Goal: Information Seeking & Learning: Learn about a topic

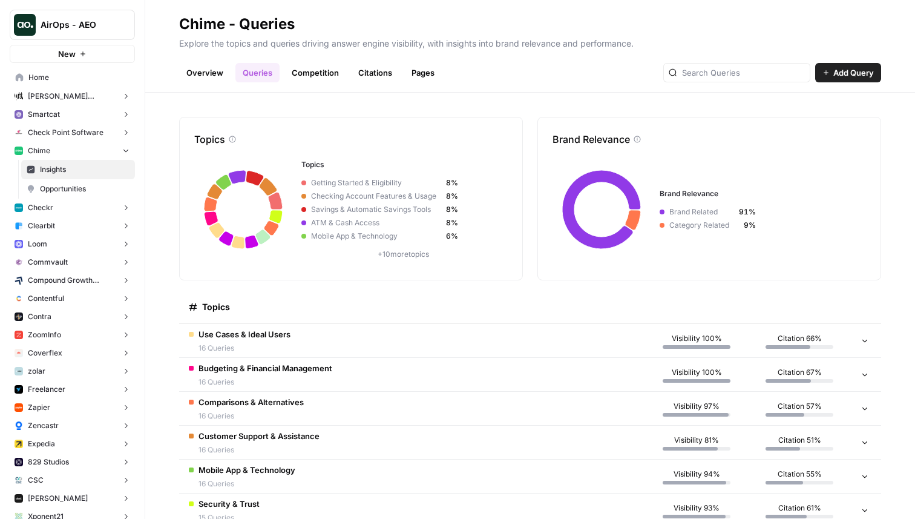
click at [59, 213] on button "Checkr" at bounding box center [72, 208] width 125 height 18
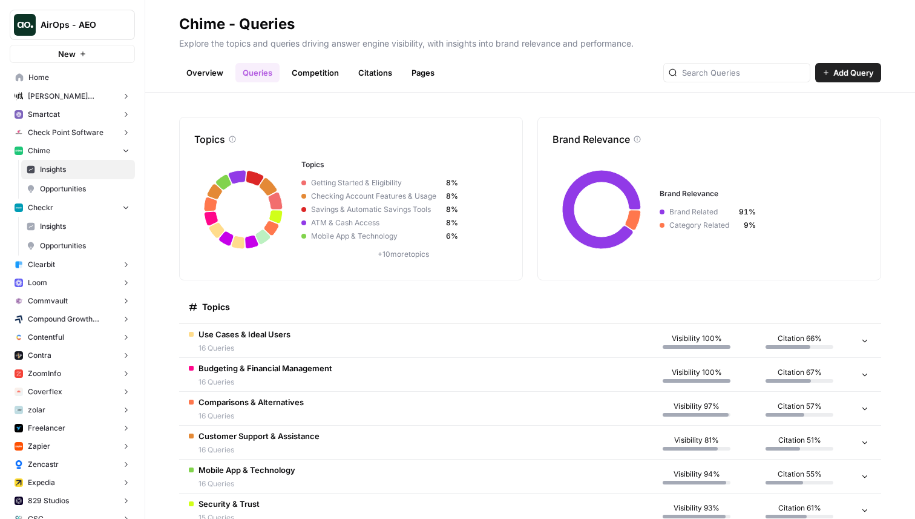
click at [60, 223] on span "Insights" at bounding box center [85, 226] width 90 height 11
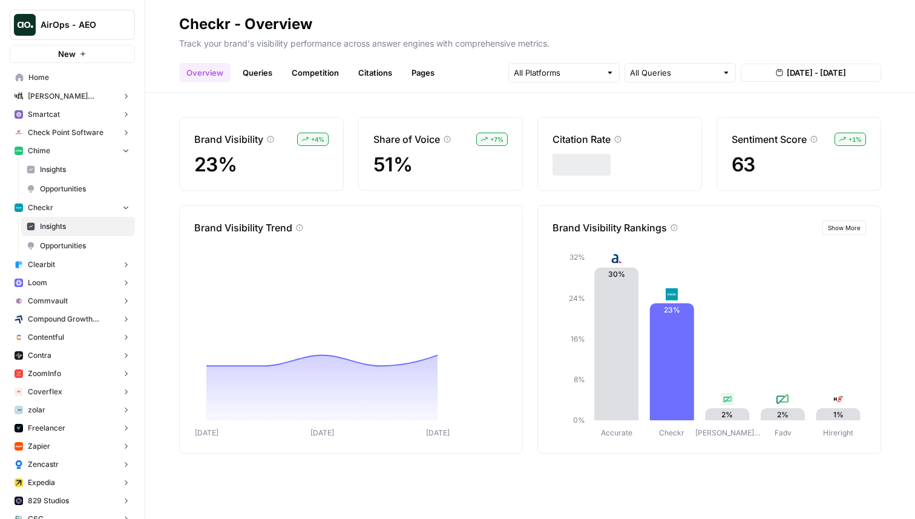
click at [268, 69] on link "Queries" at bounding box center [257, 72] width 44 height 19
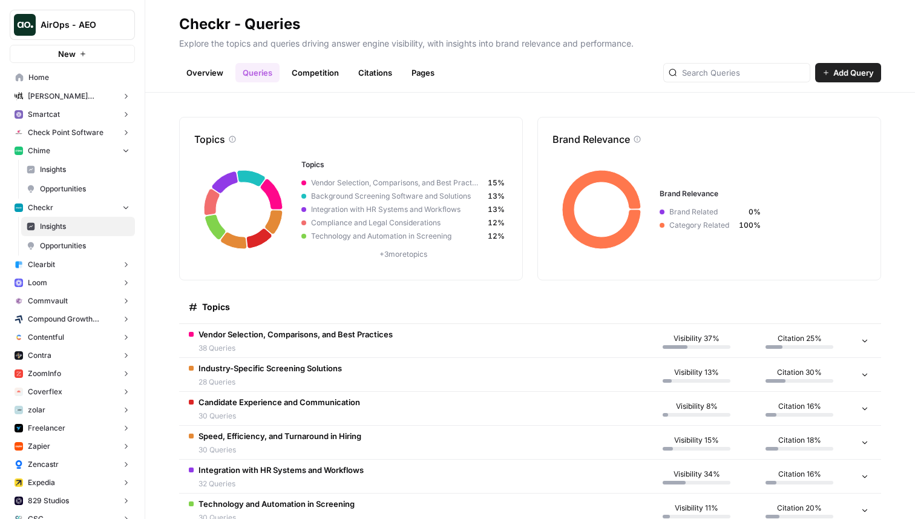
click at [88, 265] on button "Clearbit" at bounding box center [72, 264] width 125 height 18
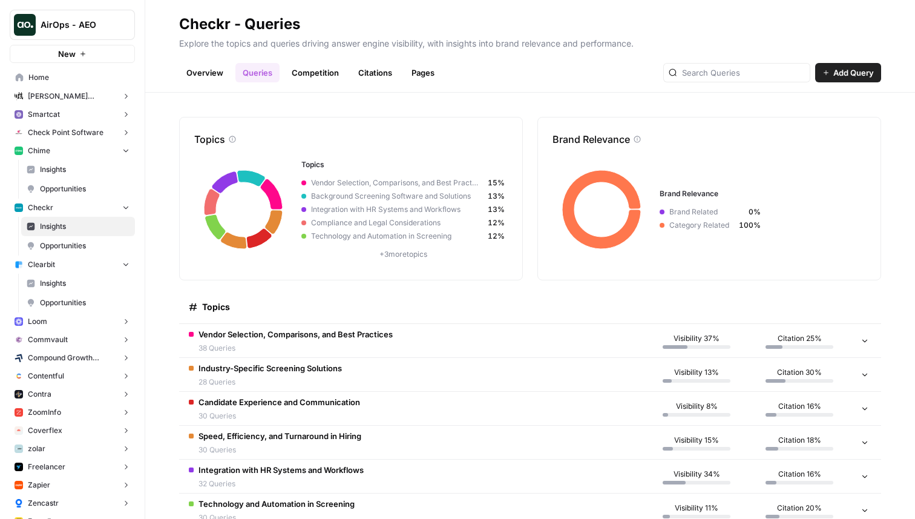
click at [86, 277] on link "Insights" at bounding box center [78, 283] width 114 height 19
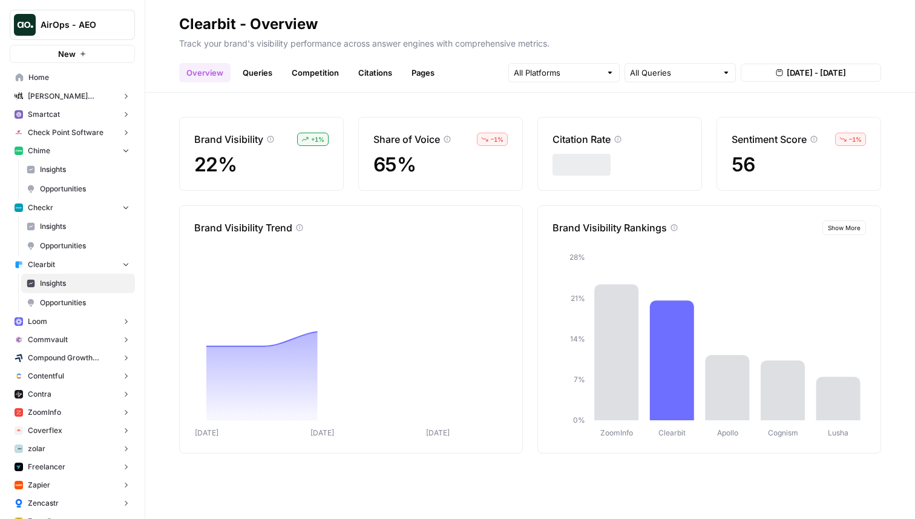
click at [259, 75] on link "Queries" at bounding box center [257, 72] width 44 height 19
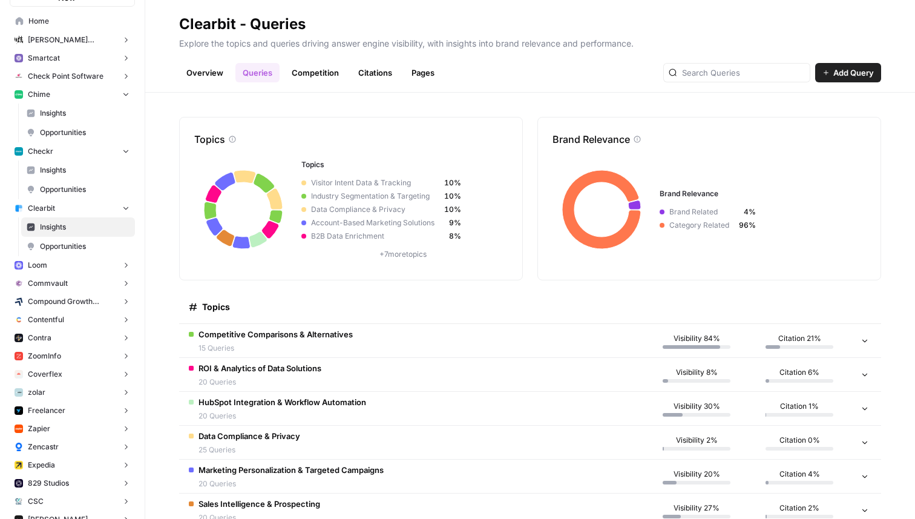
scroll to position [127, 0]
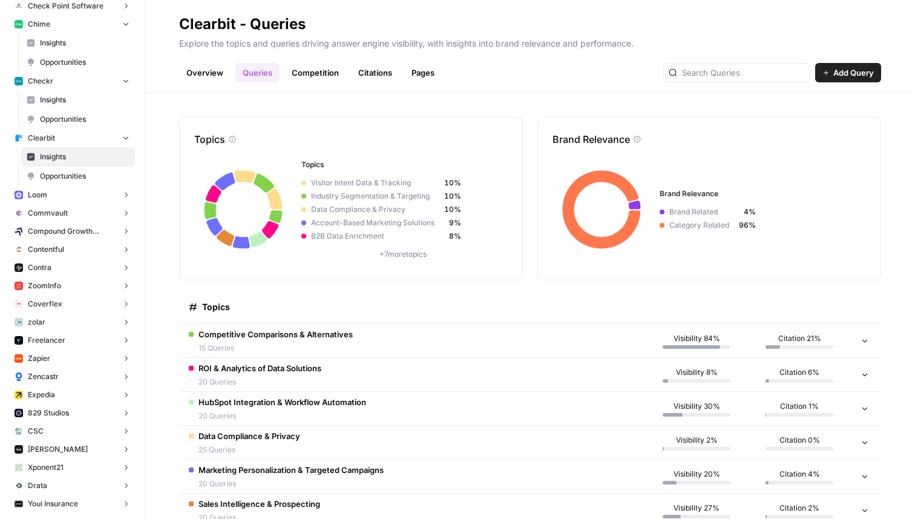
click at [80, 199] on button "Loom" at bounding box center [72, 195] width 125 height 18
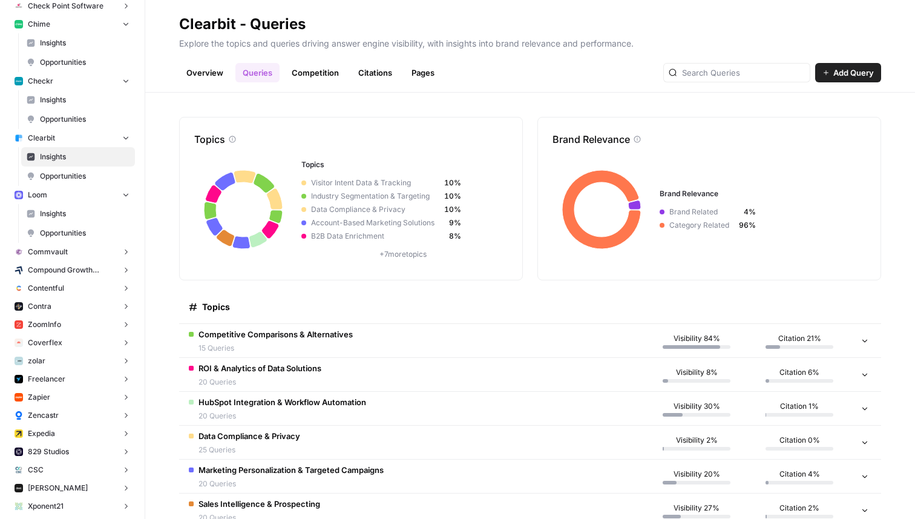
click at [79, 208] on span "Insights" at bounding box center [85, 213] width 90 height 11
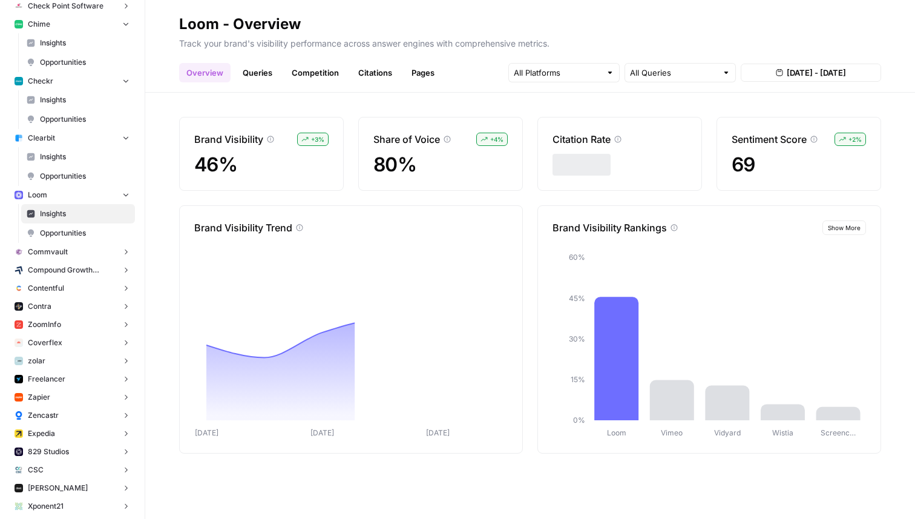
click at [262, 78] on link "Queries" at bounding box center [257, 72] width 44 height 19
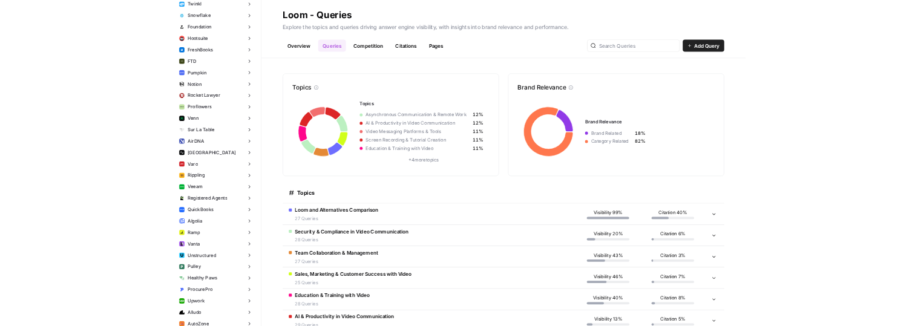
scroll to position [1182, 0]
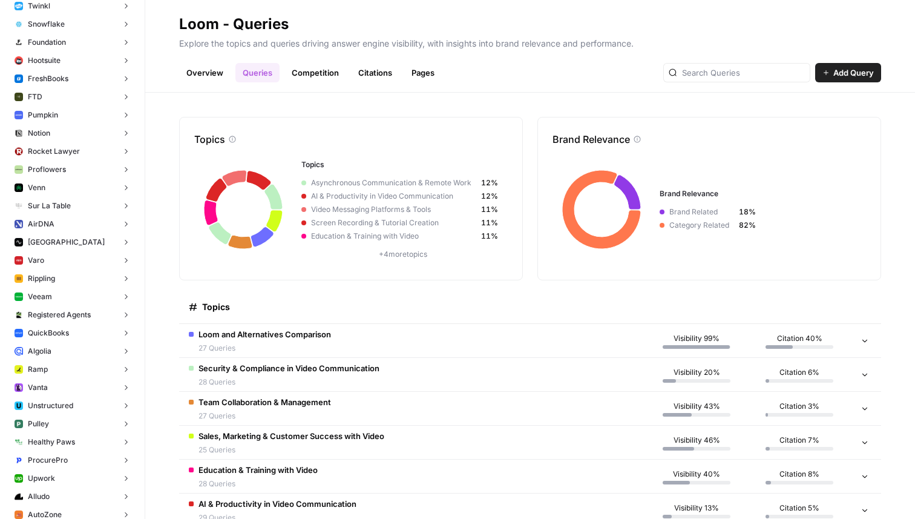
click at [59, 282] on button "Rippling" at bounding box center [72, 278] width 125 height 18
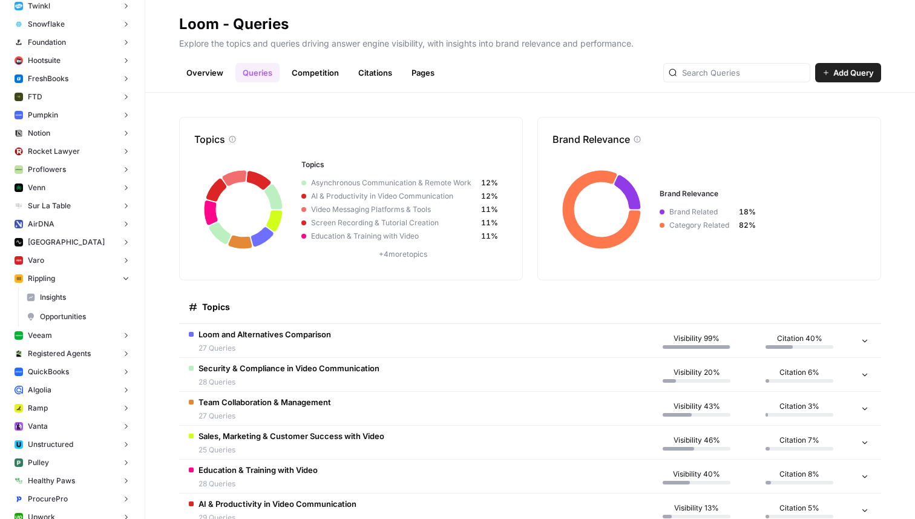
click at [59, 300] on span "Insights" at bounding box center [85, 297] width 90 height 11
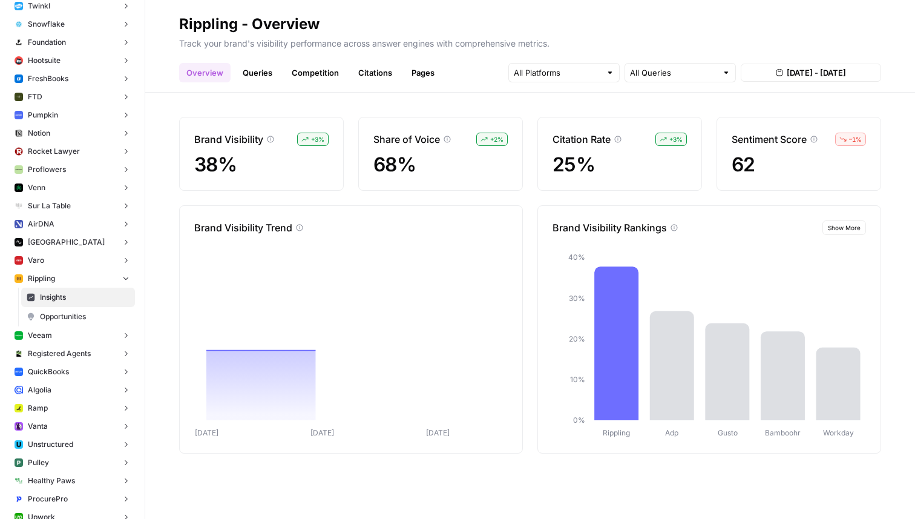
click at [258, 73] on link "Queries" at bounding box center [257, 72] width 44 height 19
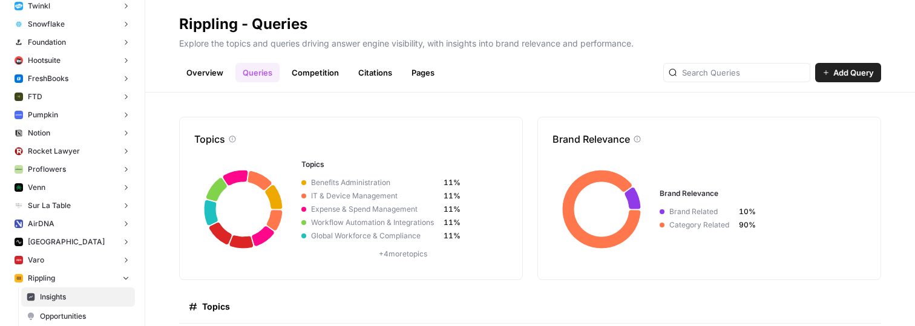
scroll to position [104, 0]
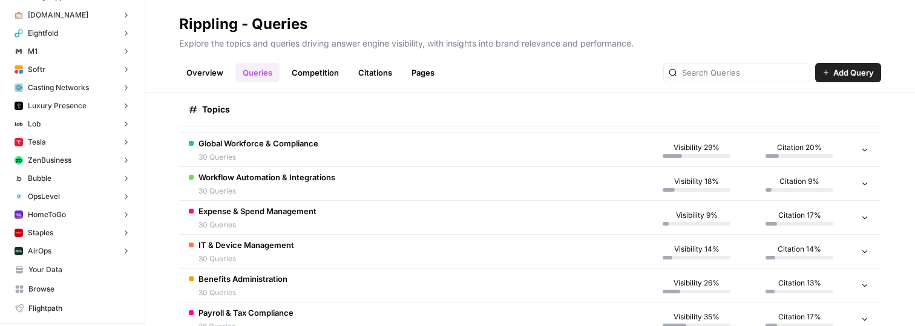
scroll to position [4283, 0]
click at [76, 246] on button "AirOps" at bounding box center [72, 251] width 125 height 18
click at [71, 268] on span "Insights" at bounding box center [85, 269] width 90 height 11
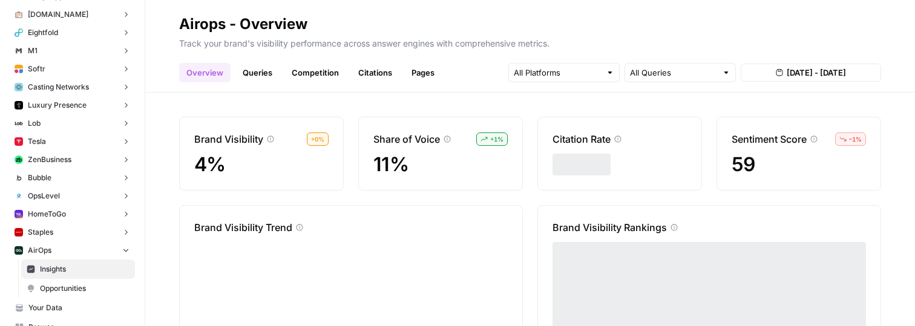
click at [265, 75] on link "Queries" at bounding box center [257, 72] width 44 height 19
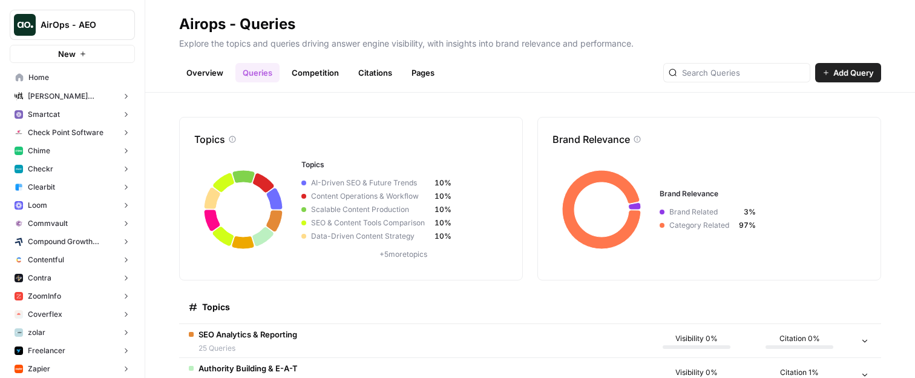
click at [57, 205] on button "Loom" at bounding box center [72, 205] width 125 height 18
click at [57, 225] on span "Insights" at bounding box center [85, 224] width 90 height 11
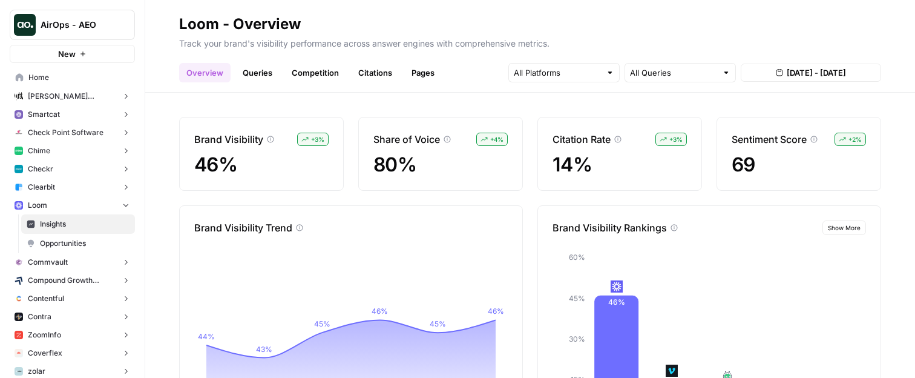
click at [263, 74] on link "Queries" at bounding box center [257, 72] width 44 height 19
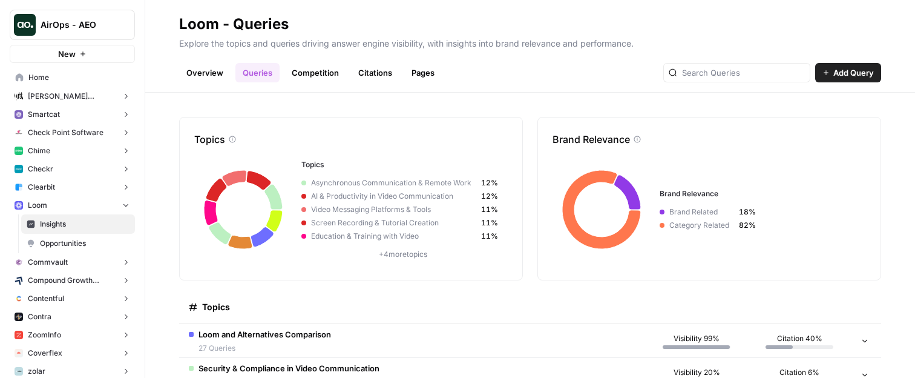
click at [271, 344] on span "27 Queries" at bounding box center [265, 348] width 133 height 11
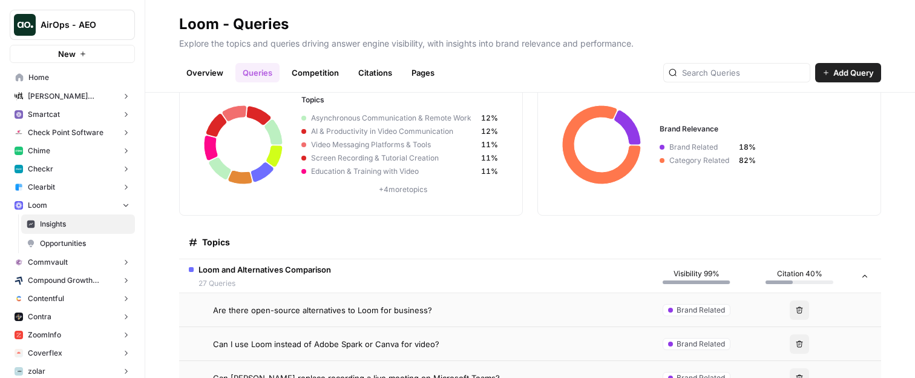
scroll to position [79, 0]
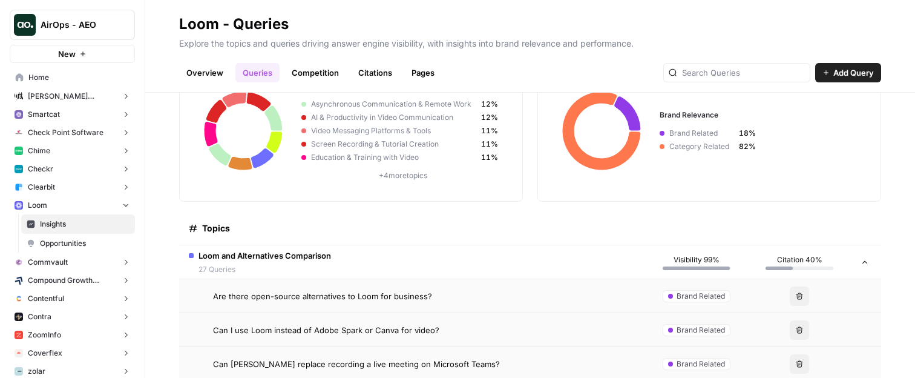
click at [269, 263] on div "Loom and Alternatives Comparison 27 Queries" at bounding box center [265, 261] width 133 height 25
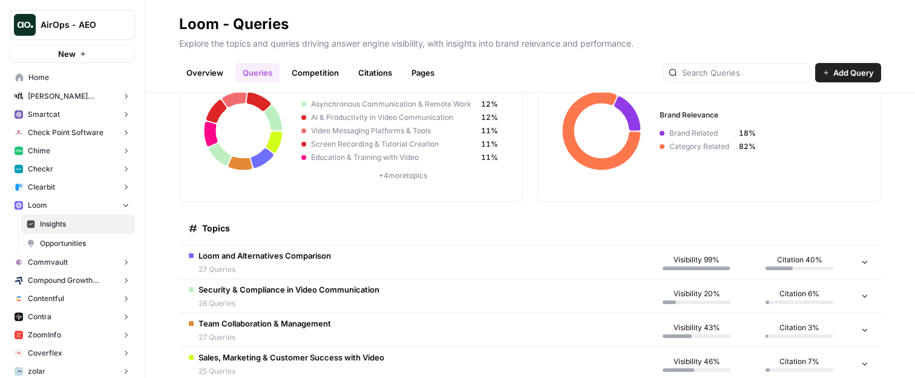
click at [79, 189] on button "Clearbit" at bounding box center [72, 187] width 125 height 18
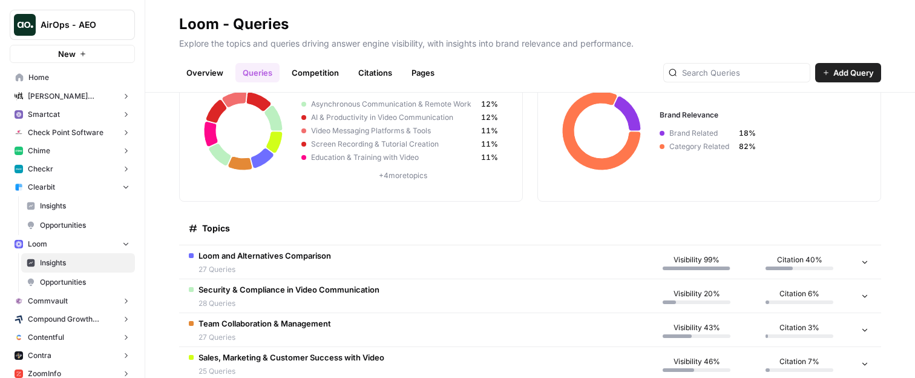
click at [81, 219] on link "Opportunities" at bounding box center [78, 224] width 114 height 19
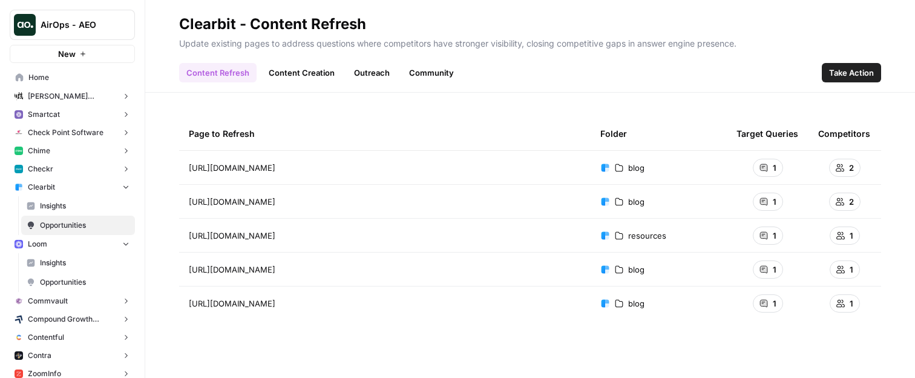
click at [81, 211] on link "Insights" at bounding box center [78, 205] width 114 height 19
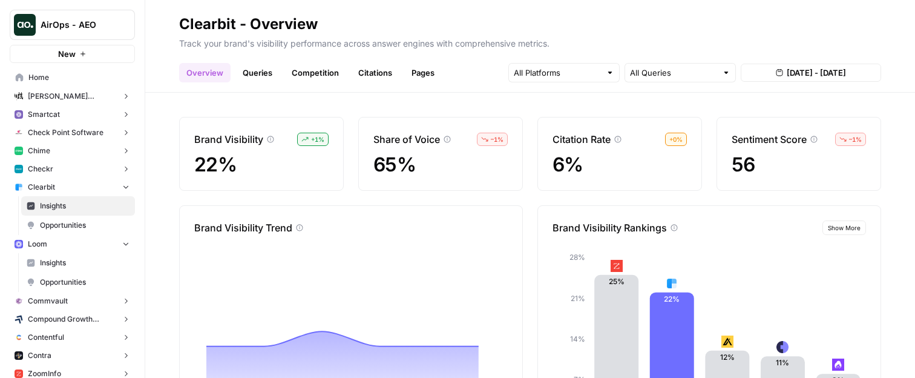
click at [261, 74] on link "Queries" at bounding box center [257, 72] width 44 height 19
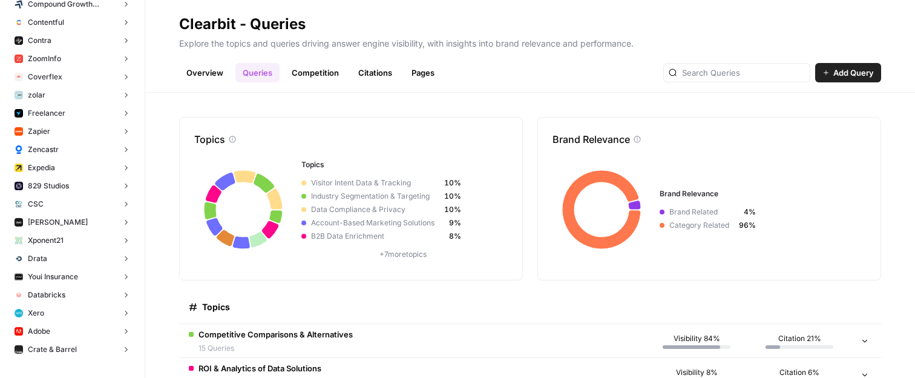
scroll to position [358, 0]
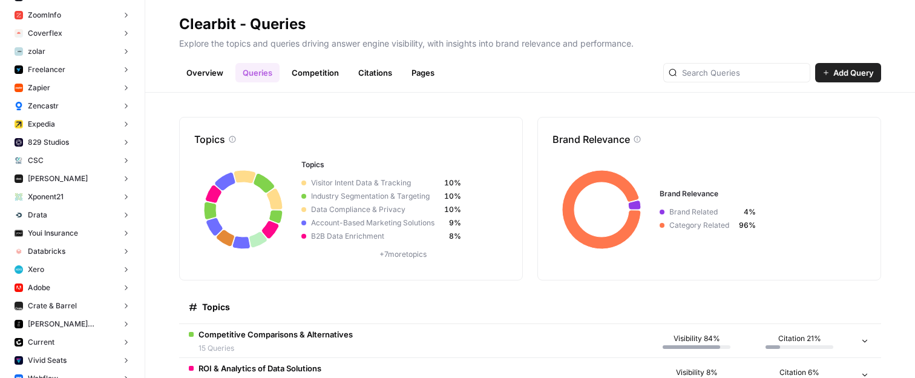
click at [53, 176] on button "[PERSON_NAME]" at bounding box center [72, 178] width 125 height 18
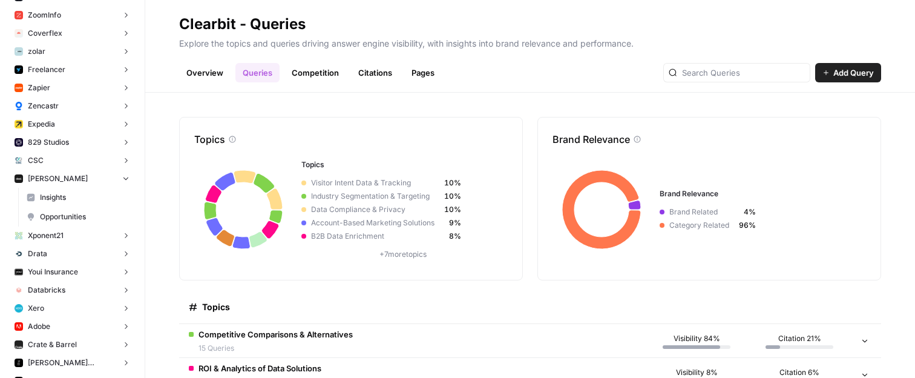
click at [53, 191] on link "Insights" at bounding box center [78, 197] width 114 height 19
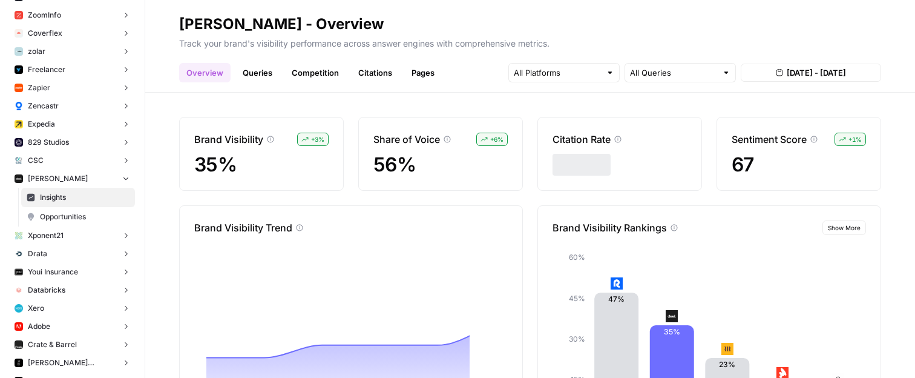
click at [259, 68] on link "Queries" at bounding box center [257, 72] width 44 height 19
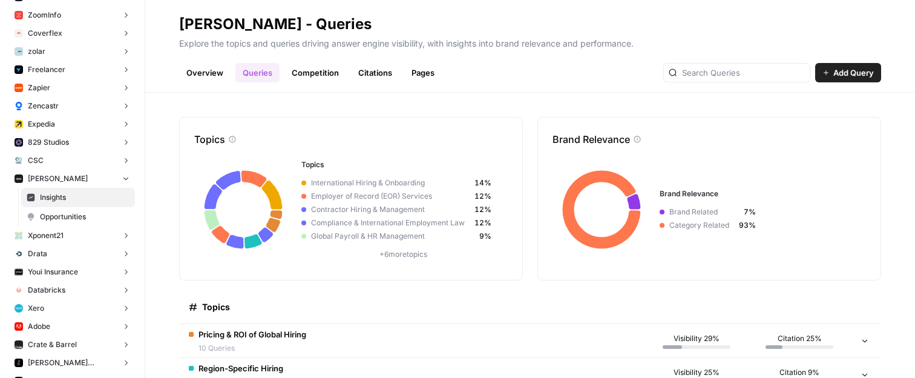
click at [56, 253] on button "Drata" at bounding box center [72, 254] width 125 height 18
click at [59, 276] on span "Insights" at bounding box center [85, 272] width 90 height 11
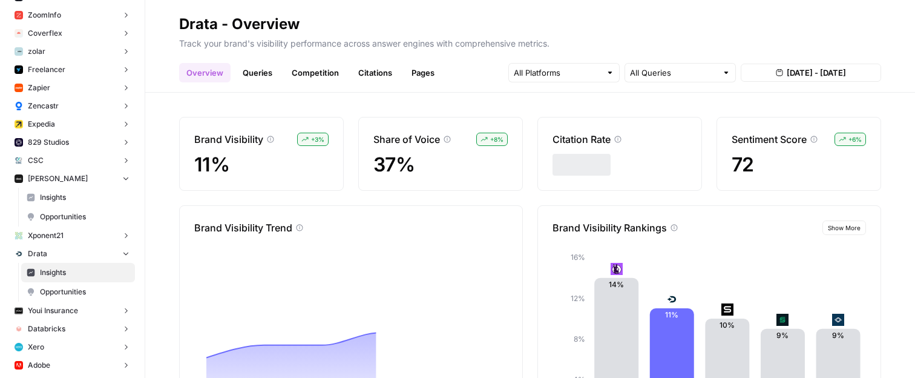
click at [249, 73] on link "Queries" at bounding box center [257, 72] width 44 height 19
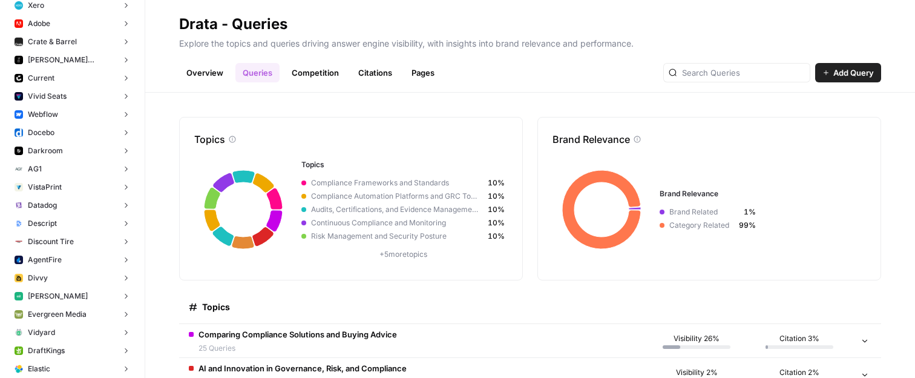
scroll to position [737, 0]
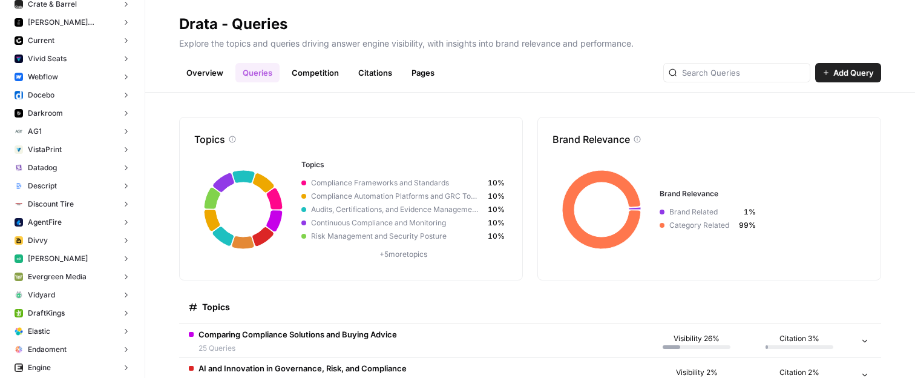
click at [116, 165] on button "Datadog" at bounding box center [72, 168] width 125 height 18
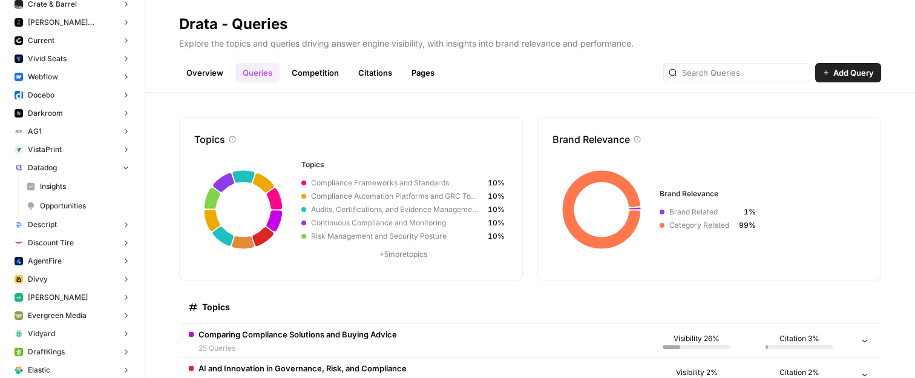
click at [88, 186] on span "Insights" at bounding box center [85, 186] width 90 height 11
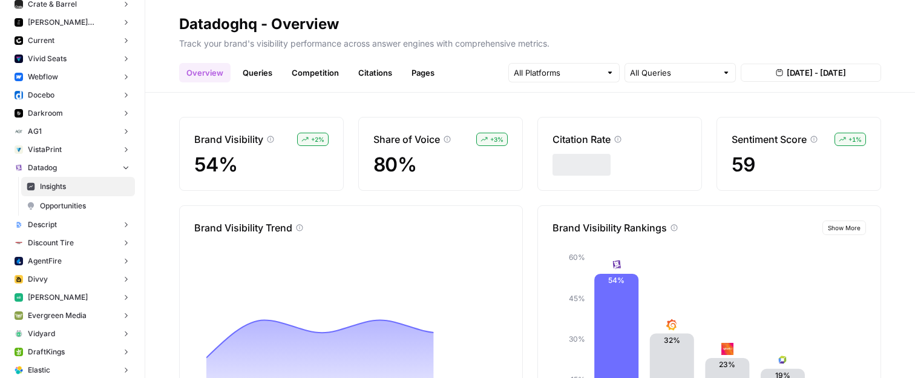
click at [265, 76] on link "Queries" at bounding box center [257, 72] width 44 height 19
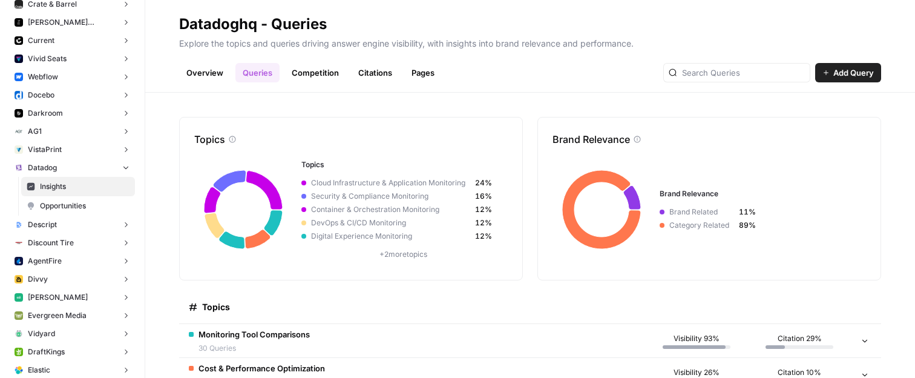
click at [84, 278] on button "Divvy" at bounding box center [72, 279] width 125 height 18
click at [79, 295] on span "Insights" at bounding box center [85, 297] width 90 height 11
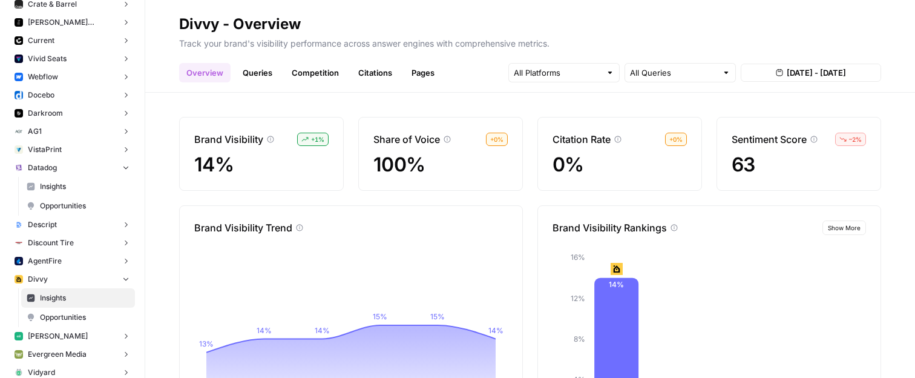
click at [256, 66] on link "Queries" at bounding box center [257, 72] width 44 height 19
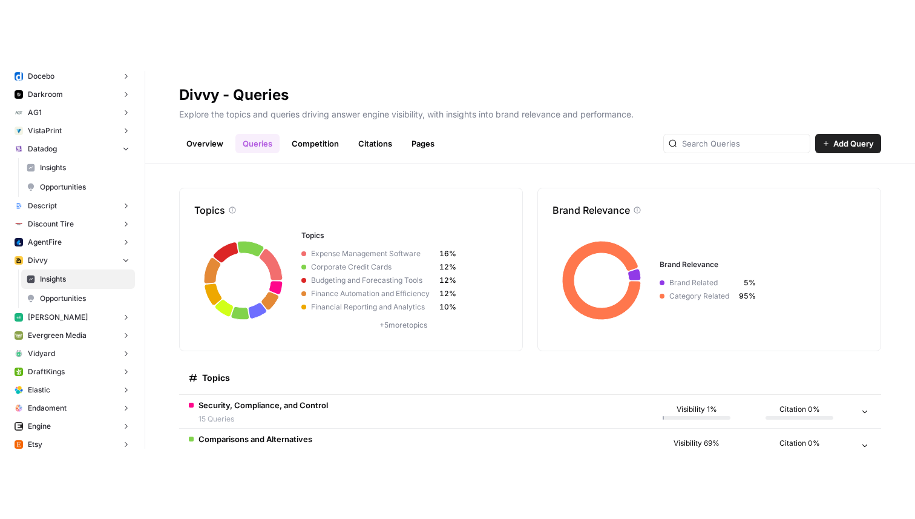
scroll to position [958, 0]
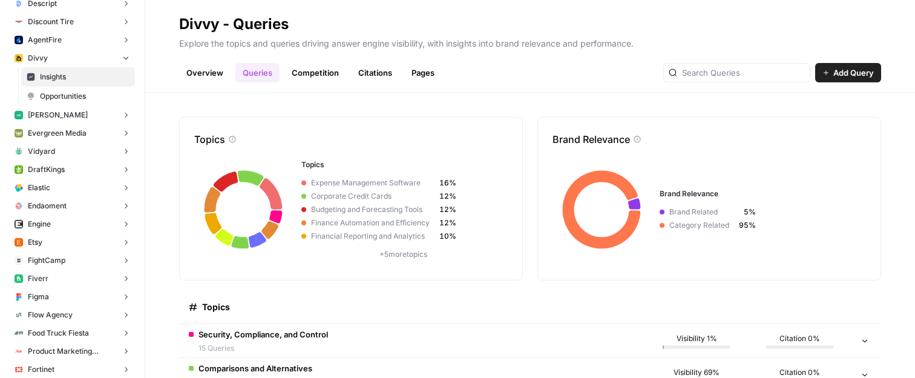
click at [92, 120] on button "Earnest" at bounding box center [72, 115] width 125 height 18
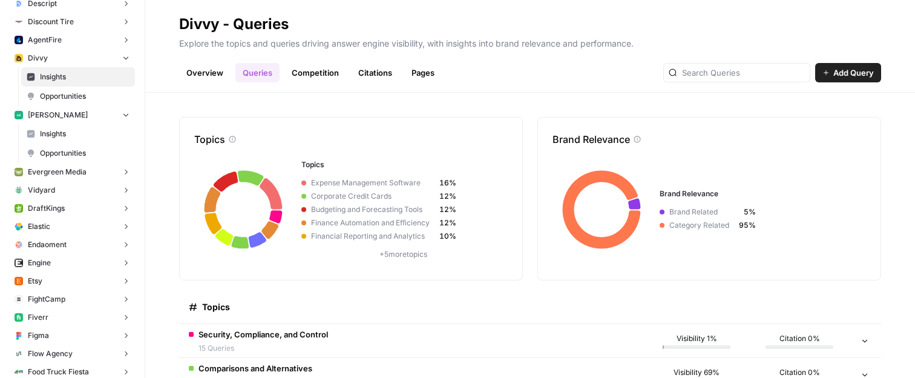
click at [90, 139] on span "Insights" at bounding box center [85, 133] width 90 height 11
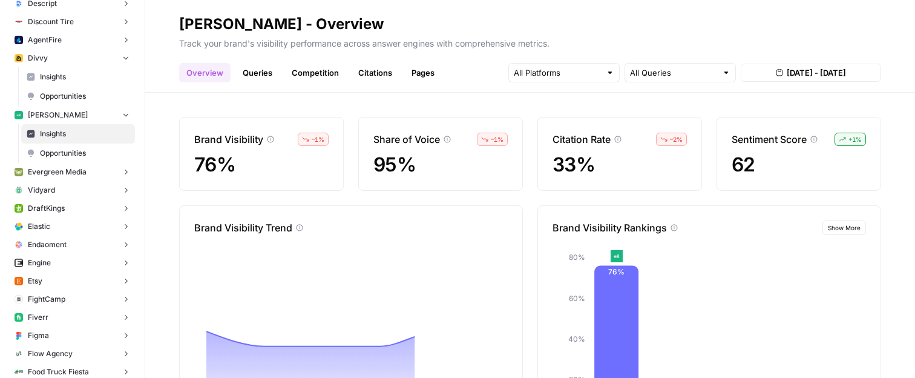
click at [266, 67] on link "Queries" at bounding box center [257, 72] width 44 height 19
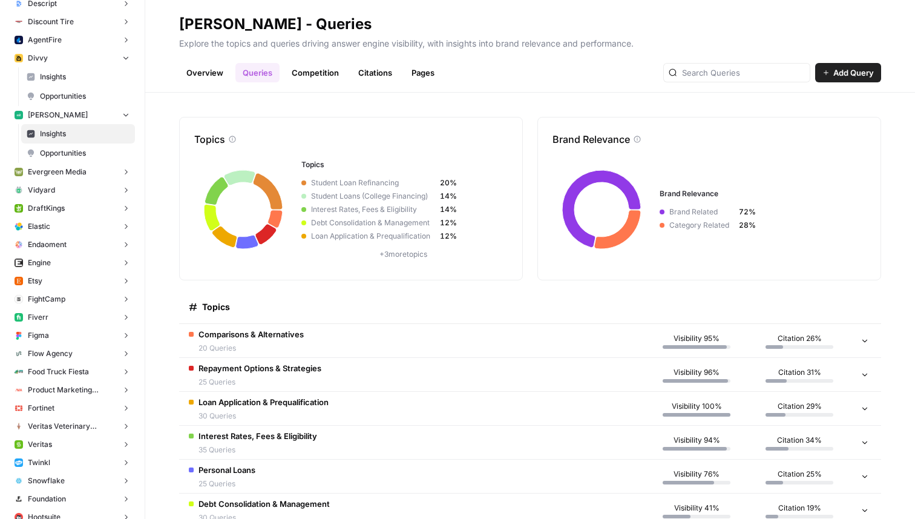
click at [261, 339] on span "Comparisons & Alternatives" at bounding box center [251, 334] width 105 height 12
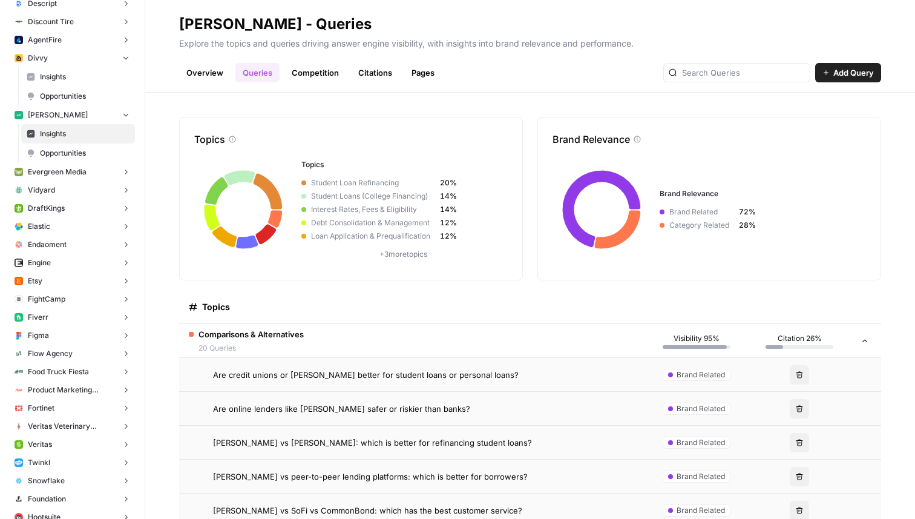
click at [261, 339] on span "Comparisons & Alternatives" at bounding box center [251, 334] width 105 height 12
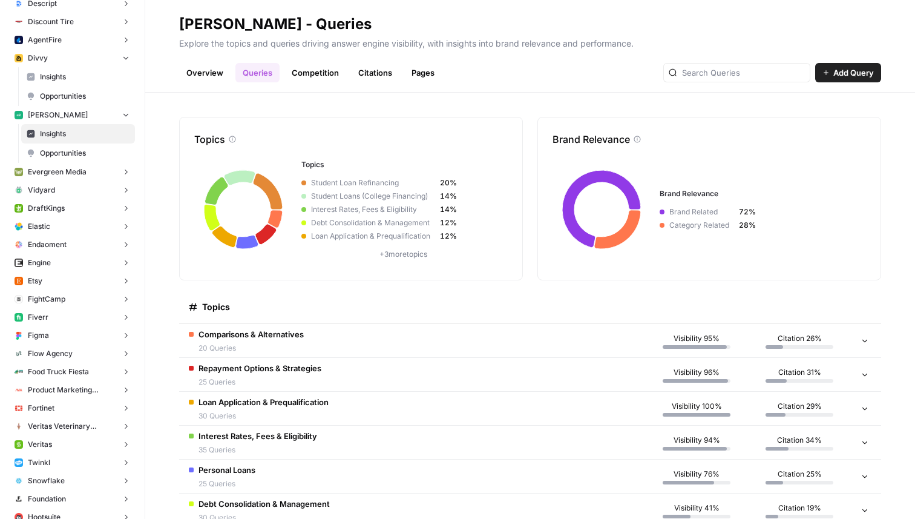
click at [99, 229] on button "Elastic" at bounding box center [72, 226] width 125 height 18
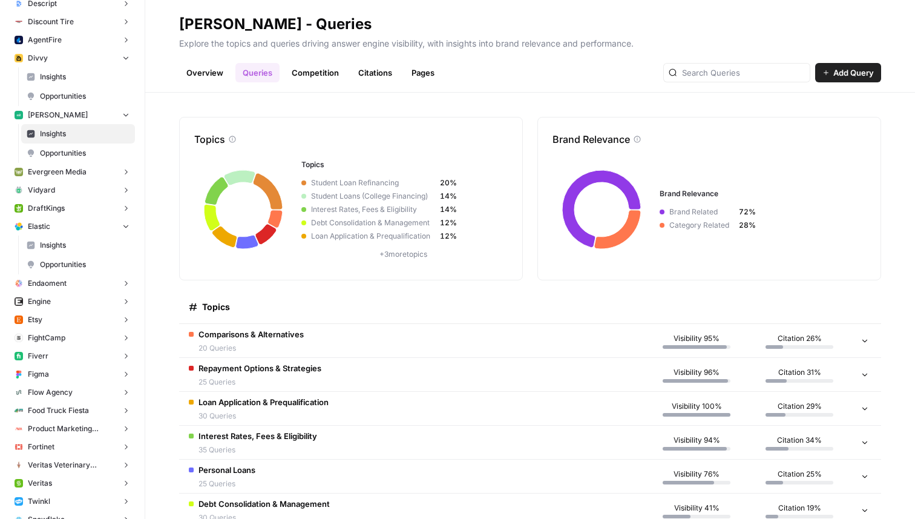
click at [90, 243] on span "Insights" at bounding box center [85, 245] width 90 height 11
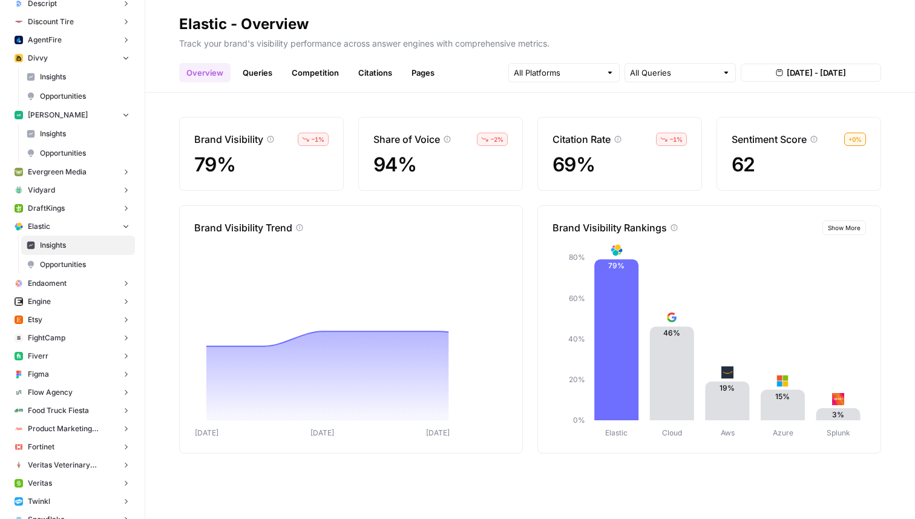
click at [261, 73] on link "Queries" at bounding box center [257, 72] width 44 height 19
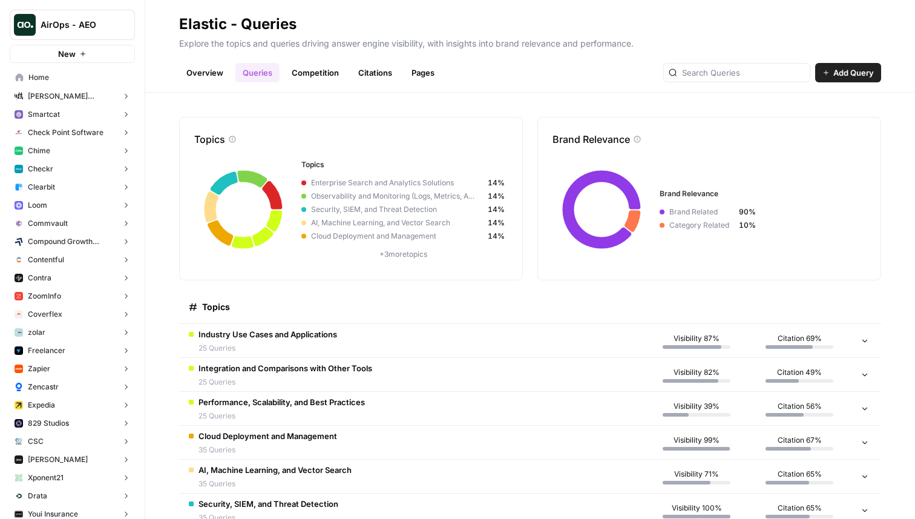
click at [58, 276] on button "Contra" at bounding box center [72, 278] width 125 height 18
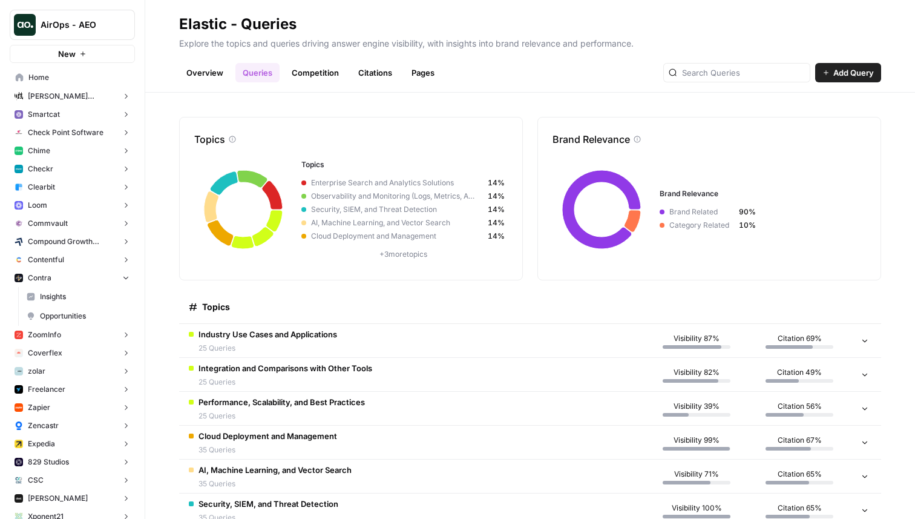
click at [53, 292] on span "Insights" at bounding box center [85, 296] width 90 height 11
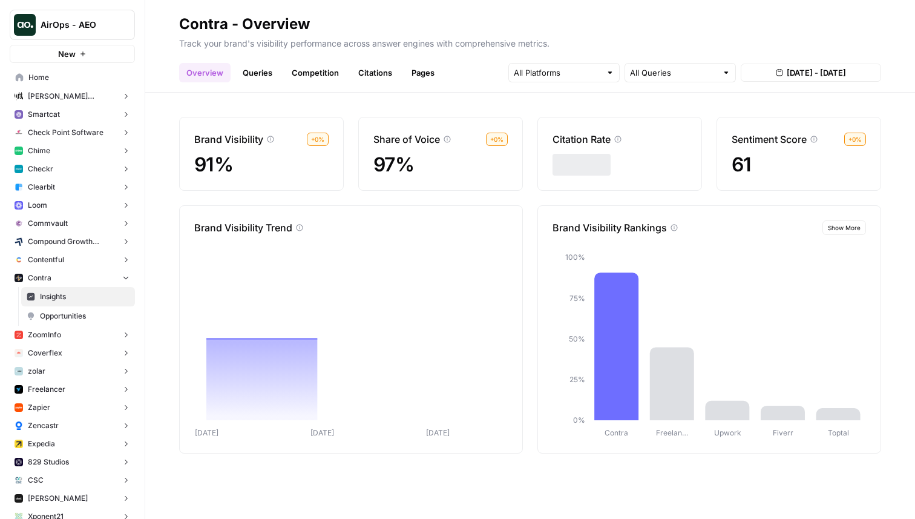
click at [268, 71] on link "Queries" at bounding box center [257, 72] width 44 height 19
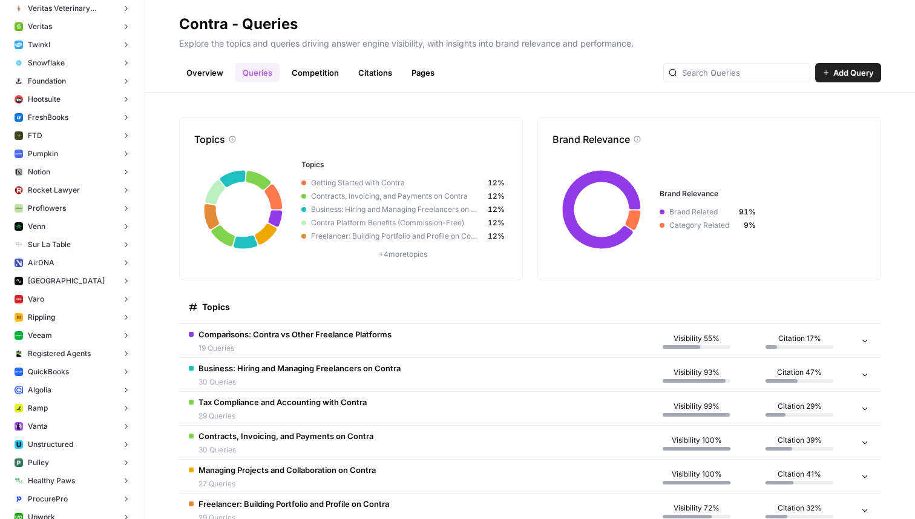
scroll to position [1712, 0]
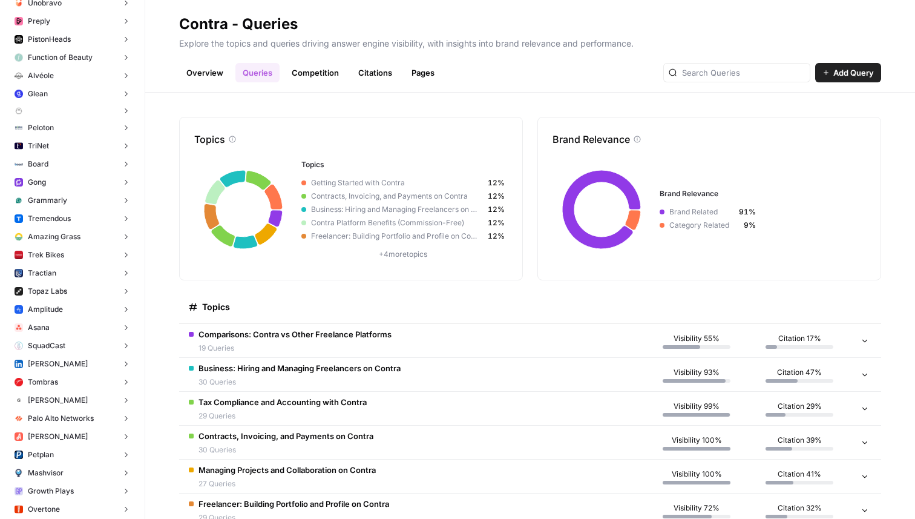
click at [59, 251] on span "Trek Bikes" at bounding box center [46, 254] width 36 height 11
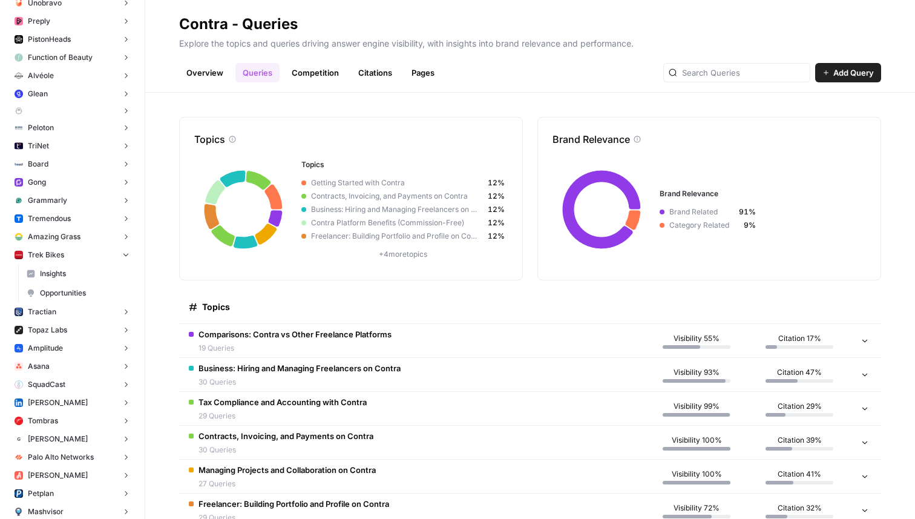
click at [58, 275] on span "Insights" at bounding box center [85, 273] width 90 height 11
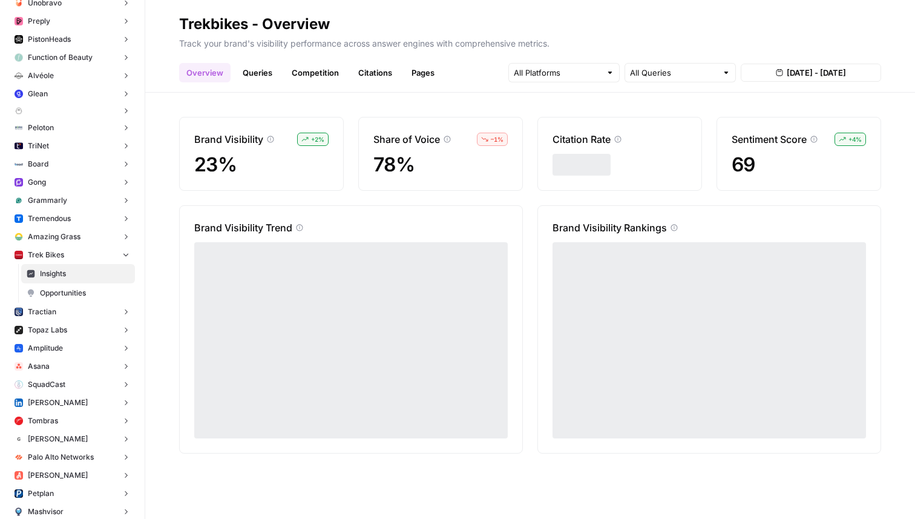
click at [262, 68] on link "Queries" at bounding box center [257, 72] width 44 height 19
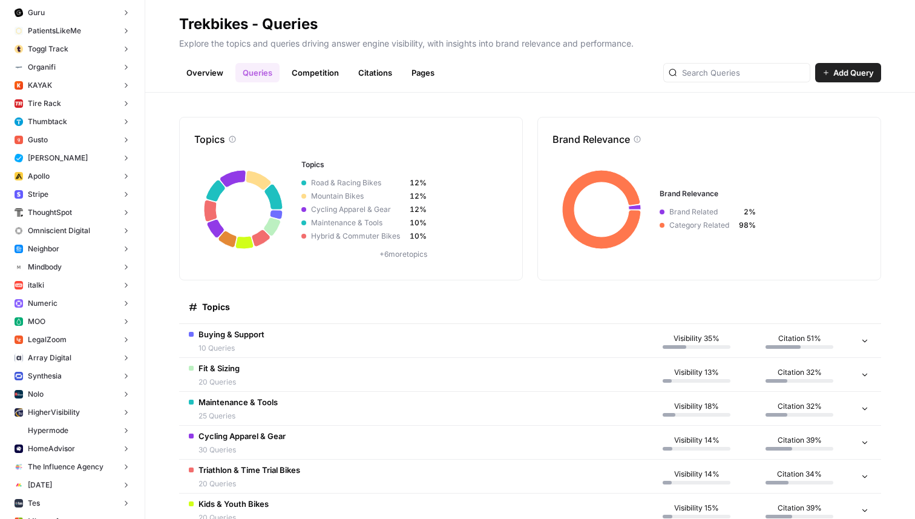
scroll to position [2471, 0]
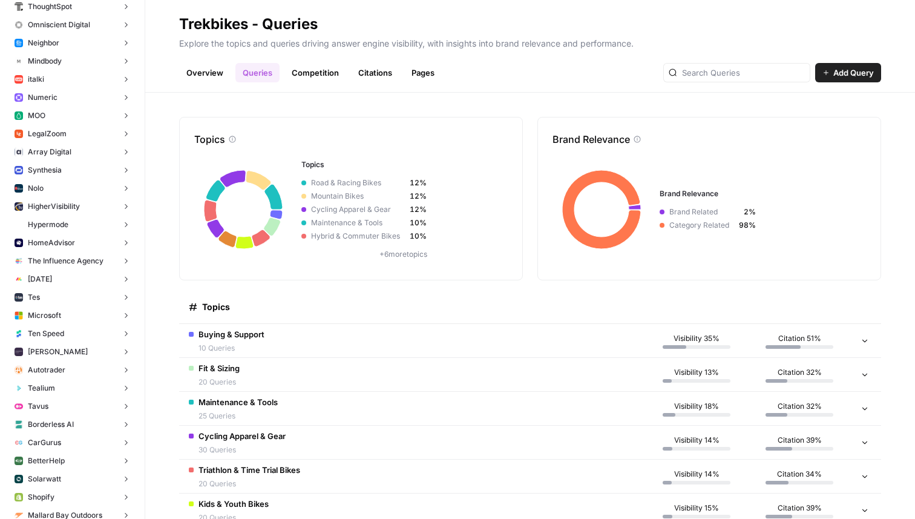
click at [74, 349] on span "Madison Reed" at bounding box center [58, 351] width 60 height 11
click at [64, 369] on span "Insights" at bounding box center [85, 370] width 90 height 11
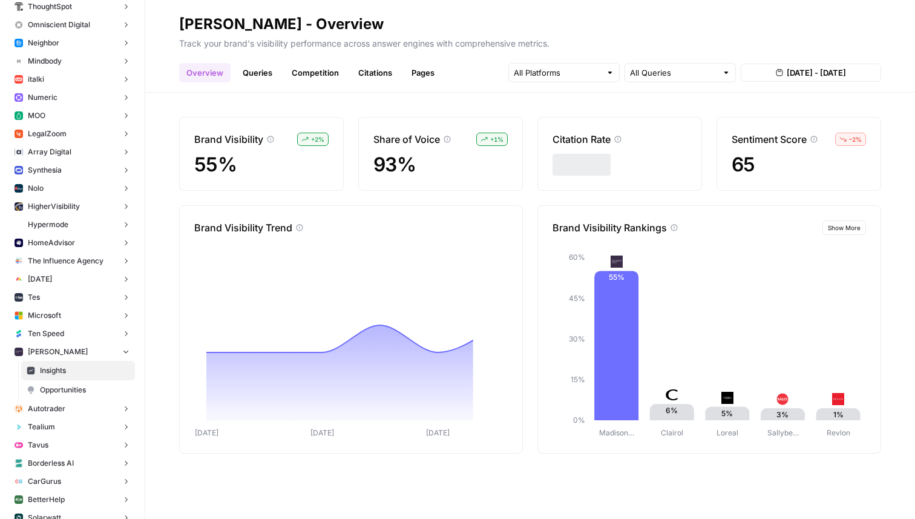
click at [266, 73] on link "Queries" at bounding box center [257, 72] width 44 height 19
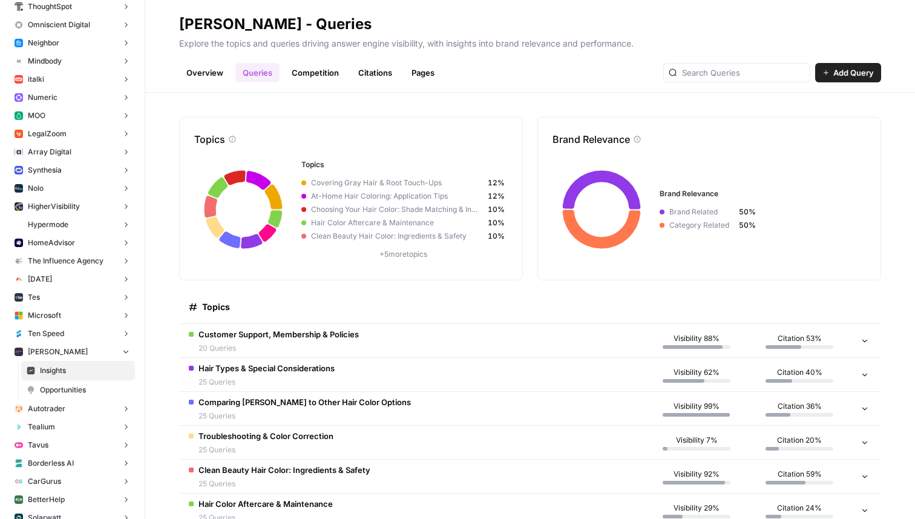
click at [398, 352] on td "Customer Support, Membership & Policies 20 Queries" at bounding box center [412, 340] width 466 height 33
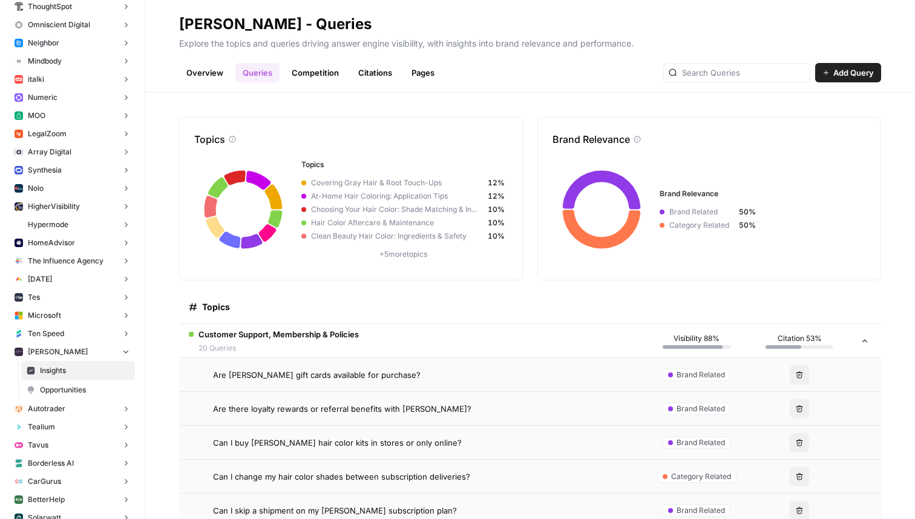
click at [398, 352] on td "Customer Support, Membership & Policies 20 Queries" at bounding box center [412, 340] width 466 height 33
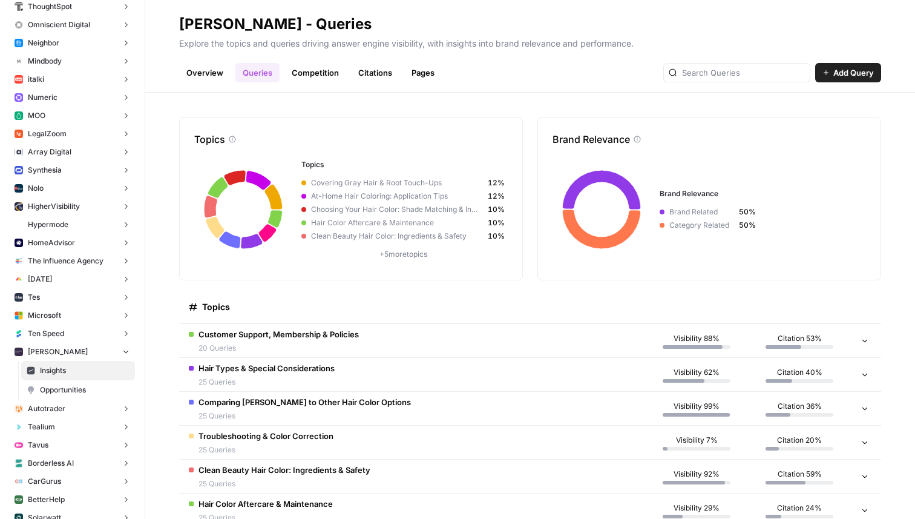
scroll to position [168, 0]
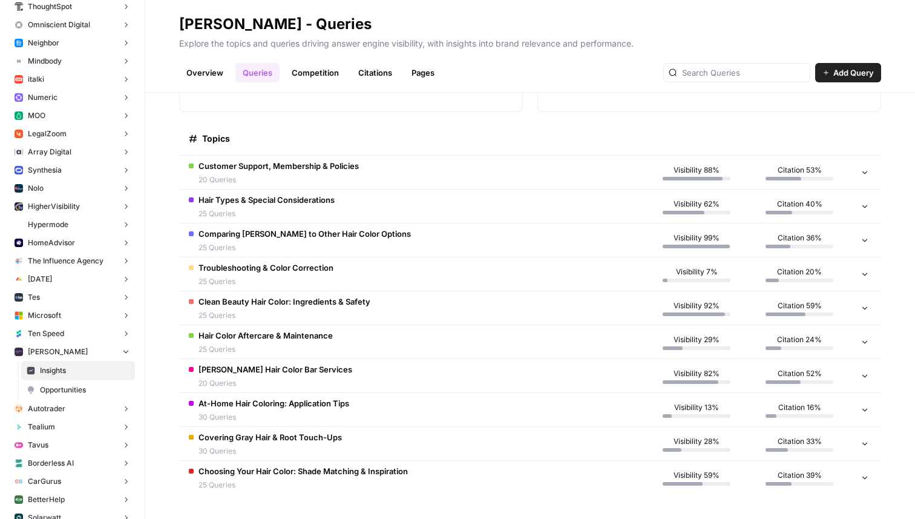
click at [543, 203] on td "Hair Types & Special Considerations 25 Queries" at bounding box center [412, 205] width 466 height 33
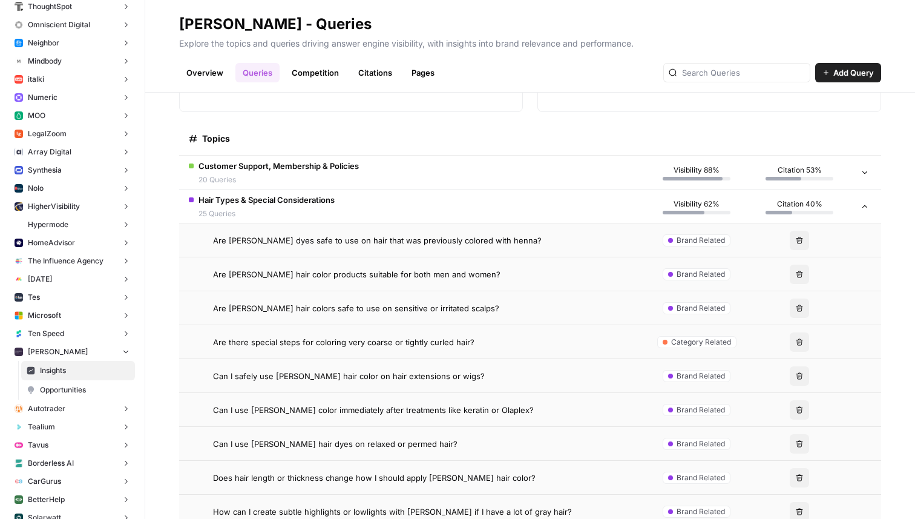
click at [454, 242] on span "Are Madison Reed dyes safe to use on hair that was previously colored with henn…" at bounding box center [377, 240] width 329 height 12
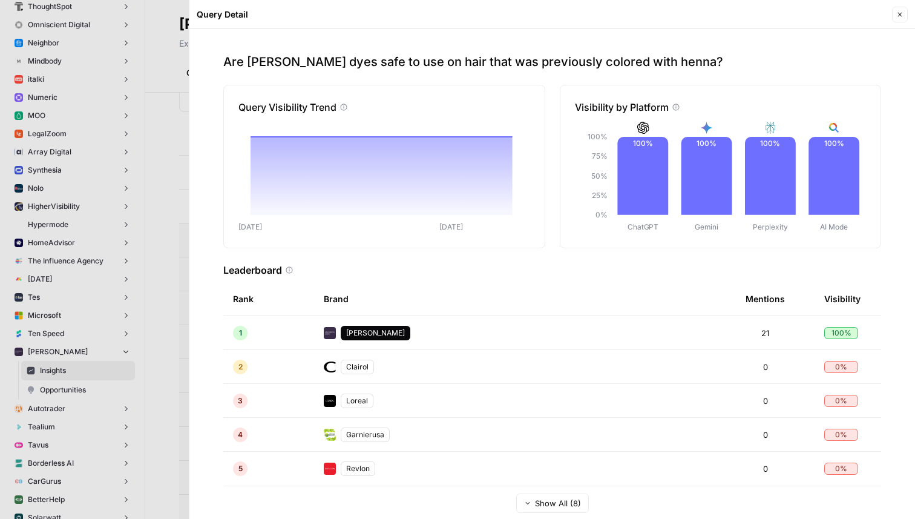
click at [900, 16] on icon "button" at bounding box center [899, 14] width 7 height 7
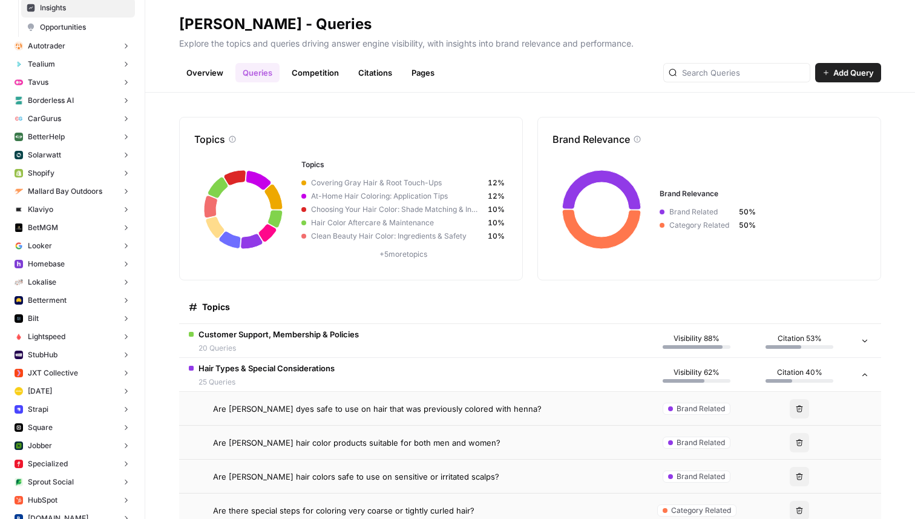
scroll to position [2978, 0]
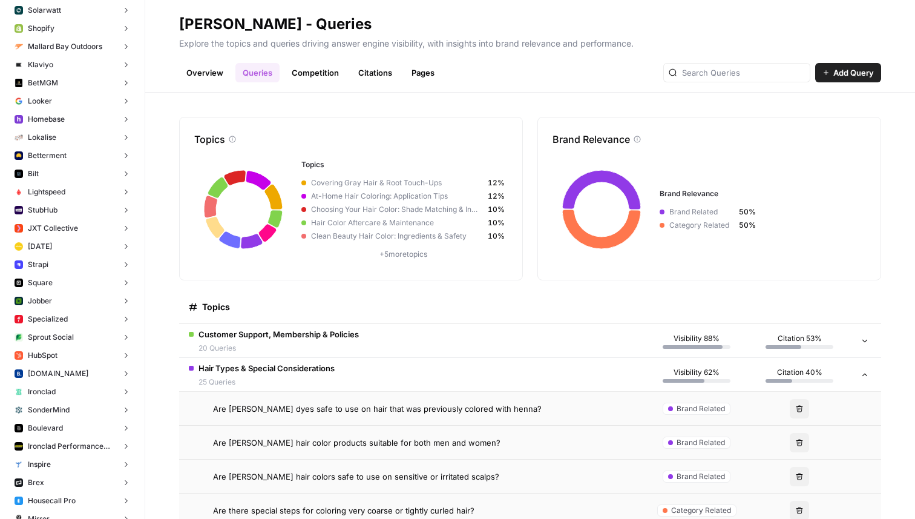
click at [67, 357] on button "HubSpot" at bounding box center [72, 355] width 125 height 18
click at [65, 372] on span "Insights" at bounding box center [85, 374] width 90 height 11
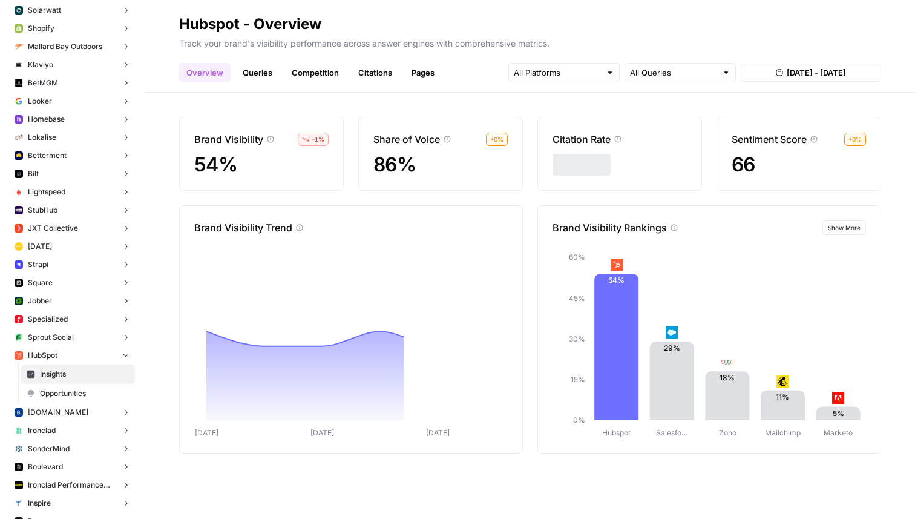
click at [267, 64] on link "Queries" at bounding box center [257, 72] width 44 height 19
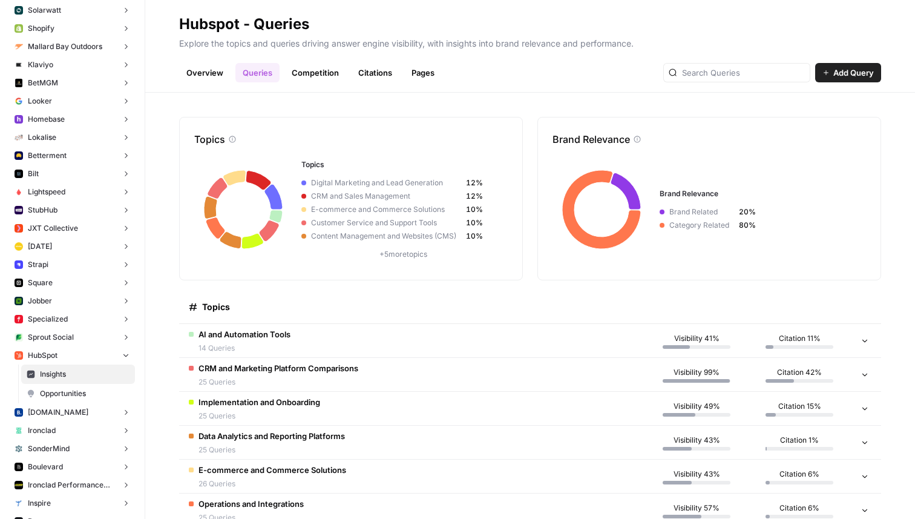
click at [454, 338] on td "AI and Automation Tools 14 Queries" at bounding box center [412, 340] width 466 height 33
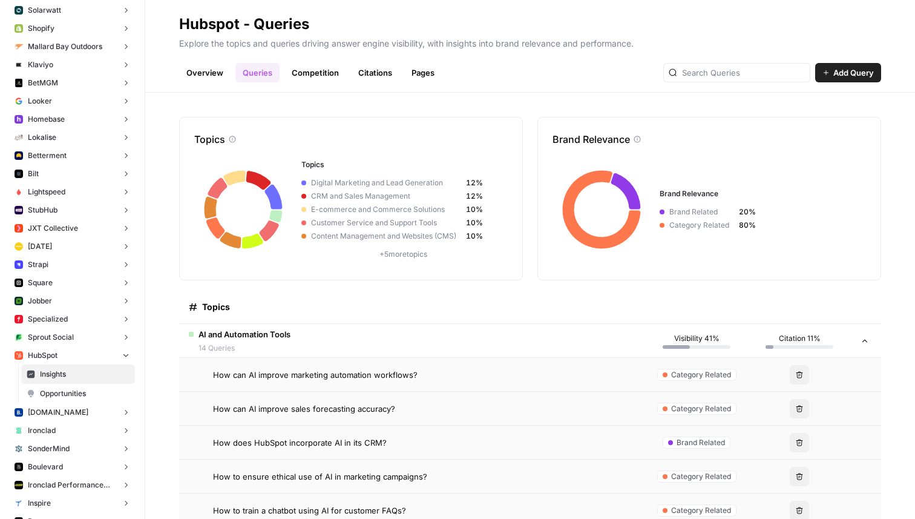
click at [454, 338] on td "AI and Automation Tools 14 Queries" at bounding box center [412, 340] width 466 height 33
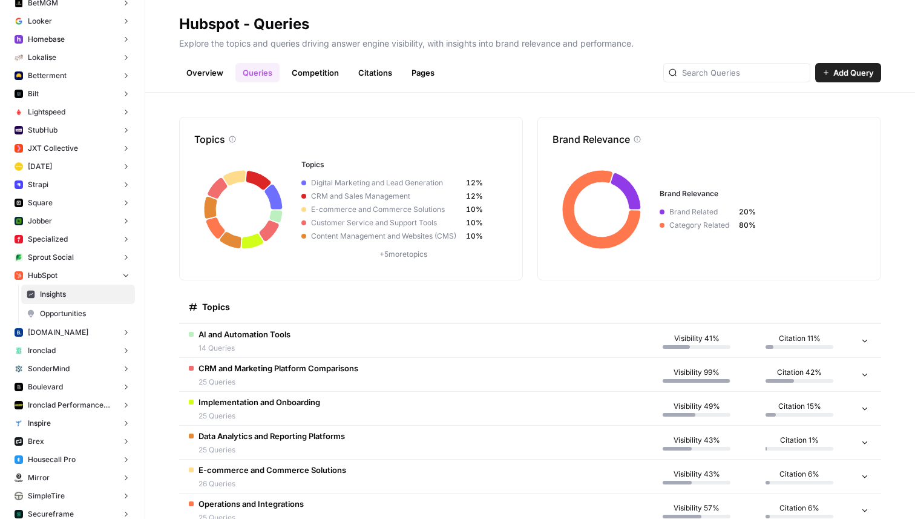
scroll to position [3115, 0]
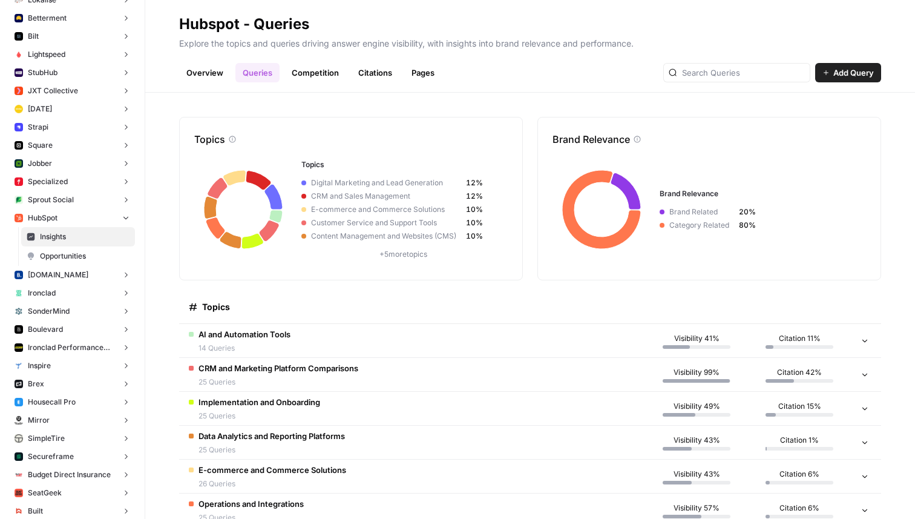
click at [73, 277] on span "Booking.com" at bounding box center [58, 274] width 61 height 11
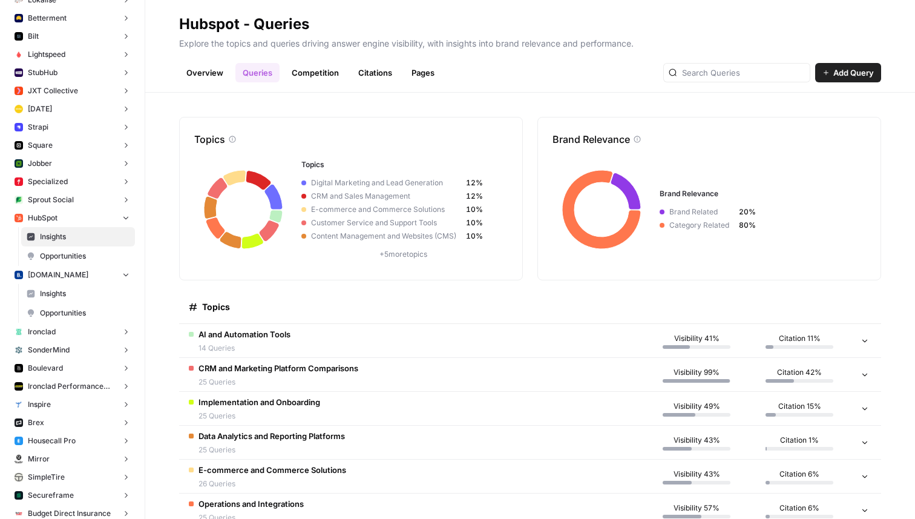
click at [73, 295] on span "Insights" at bounding box center [85, 293] width 90 height 11
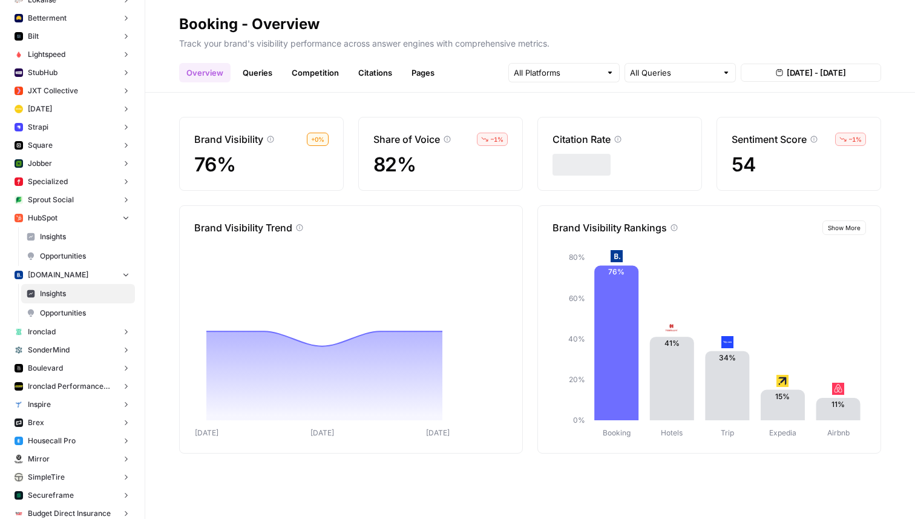
click at [263, 74] on link "Queries" at bounding box center [257, 72] width 44 height 19
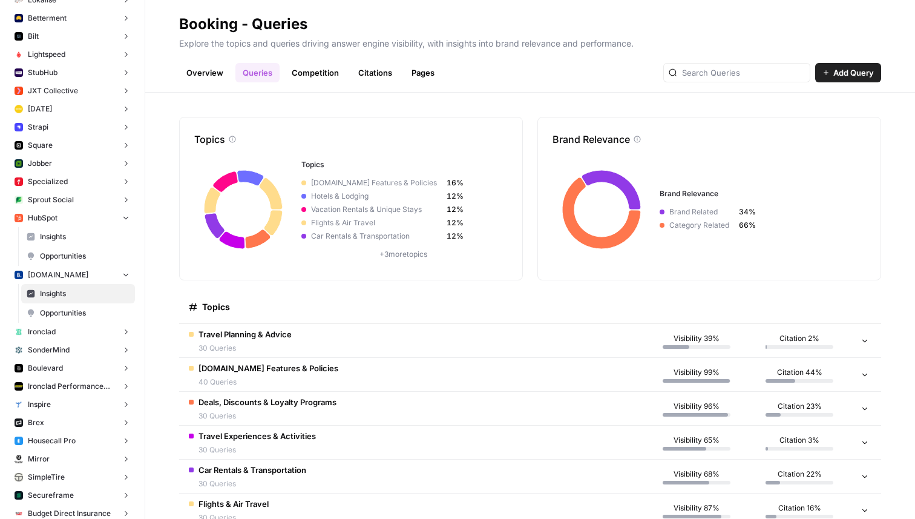
click at [212, 72] on link "Overview" at bounding box center [204, 72] width 51 height 19
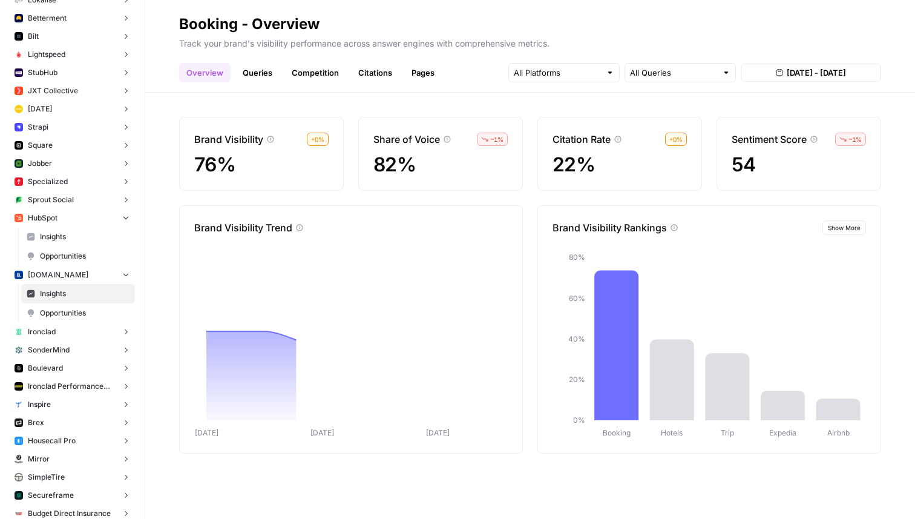
click at [236, 71] on link "Queries" at bounding box center [257, 72] width 44 height 19
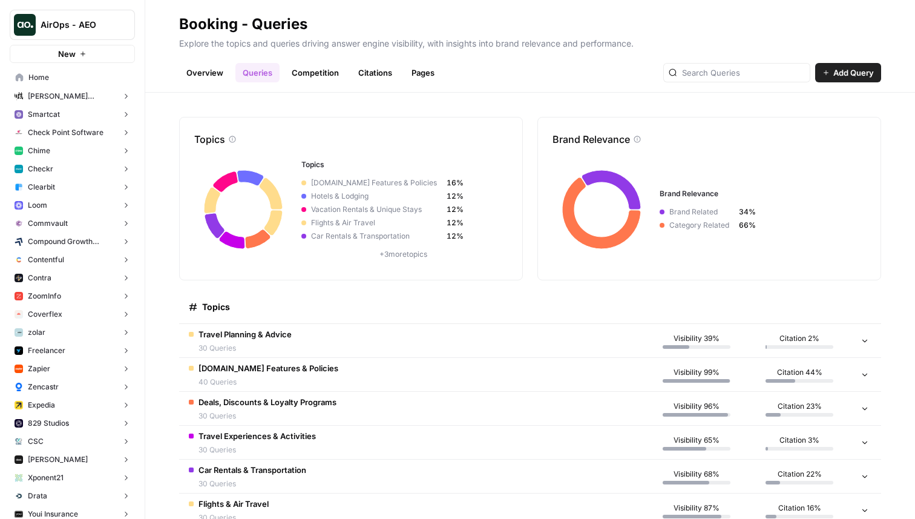
click at [76, 279] on button "Contra" at bounding box center [72, 278] width 125 height 18
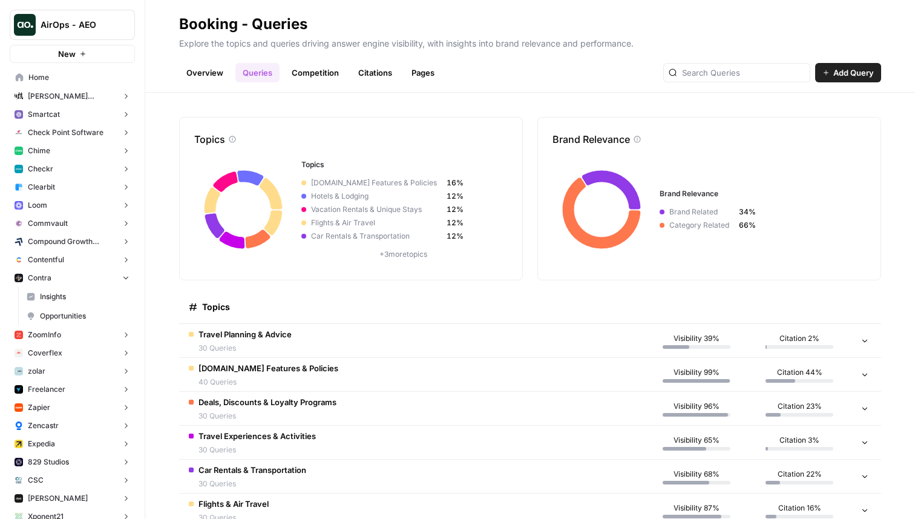
click at [67, 293] on span "Insights" at bounding box center [85, 296] width 90 height 11
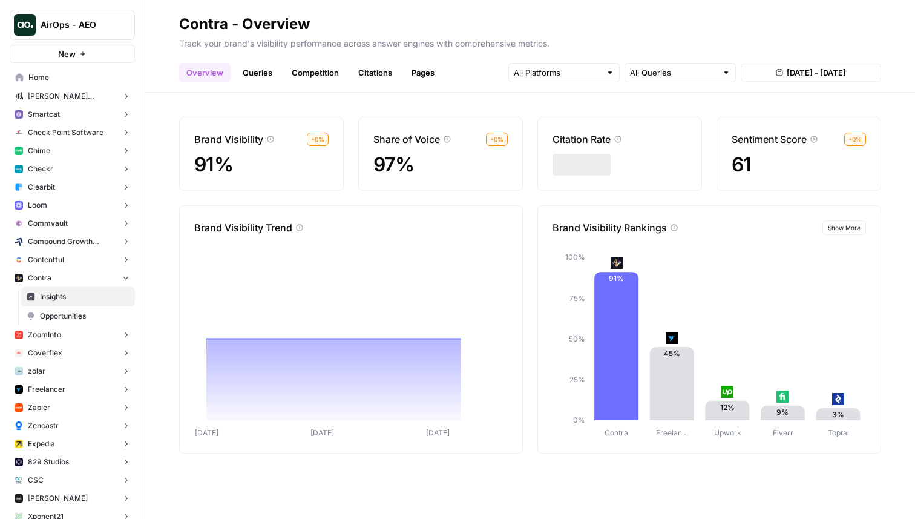
click at [245, 74] on link "Queries" at bounding box center [257, 72] width 44 height 19
